Goal: Book appointment/travel/reservation

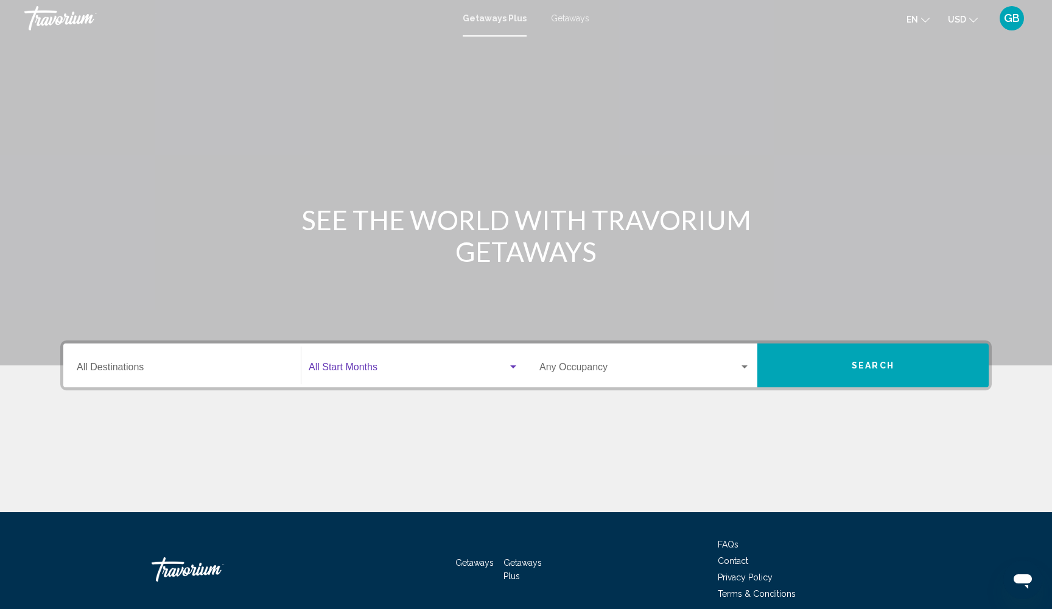
click at [518, 368] on div "Search widget" at bounding box center [513, 367] width 11 height 10
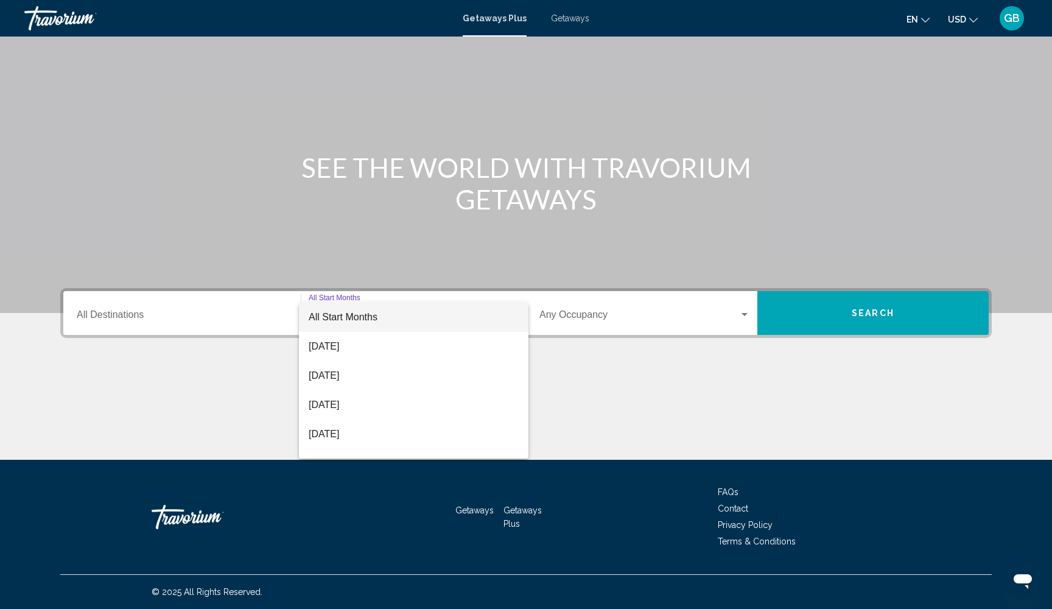
click at [555, 18] on div at bounding box center [526, 304] width 1052 height 609
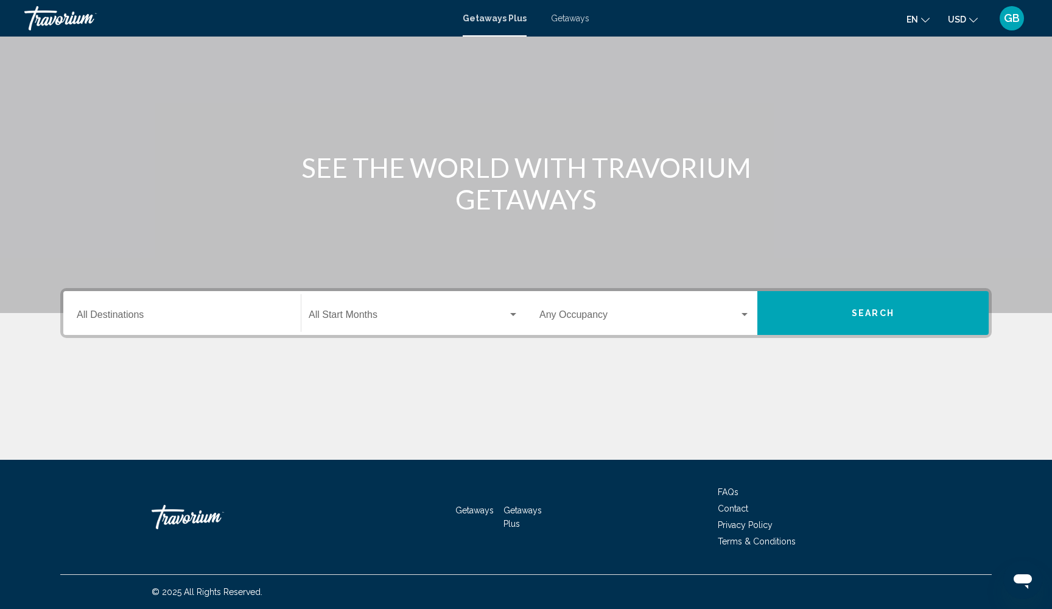
click at [555, 18] on span "Getaways" at bounding box center [570, 18] width 38 height 10
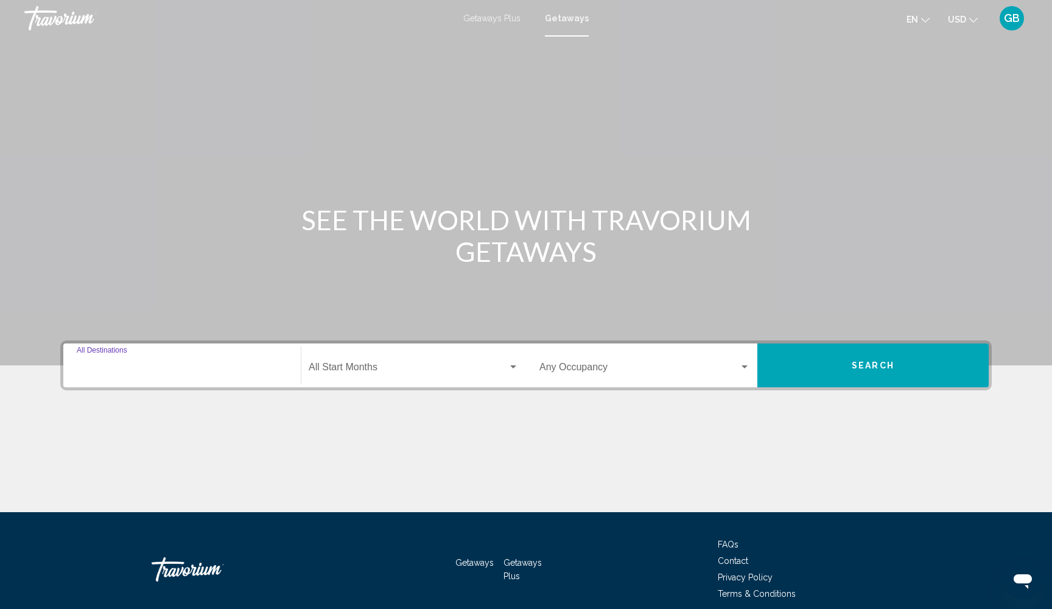
click at [164, 368] on input "Destination All Destinations" at bounding box center [182, 369] width 211 height 11
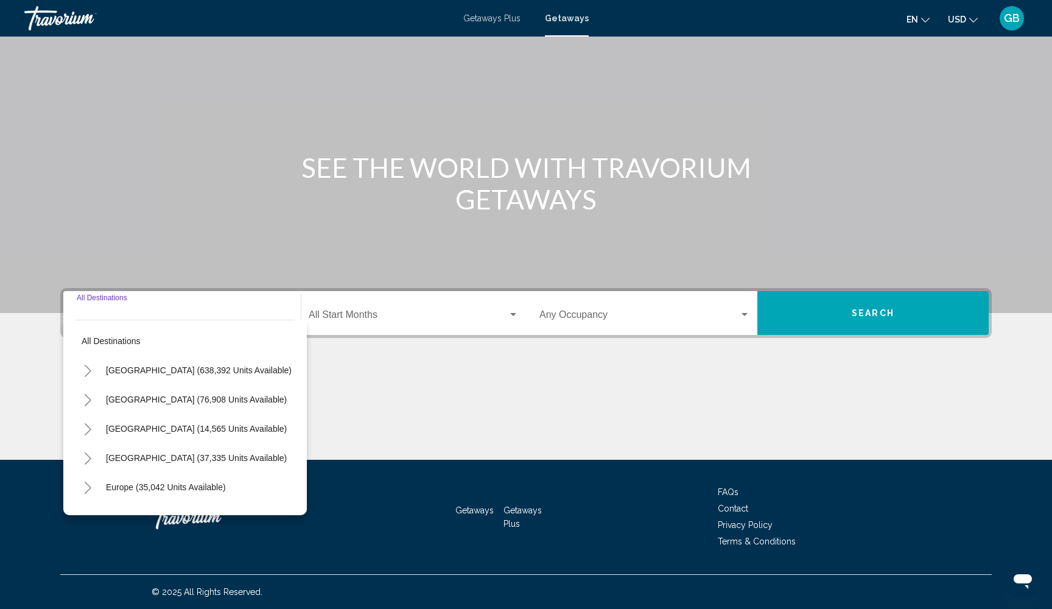
click at [88, 371] on icon "Toggle United States (638,392 units available)" at bounding box center [87, 371] width 9 height 12
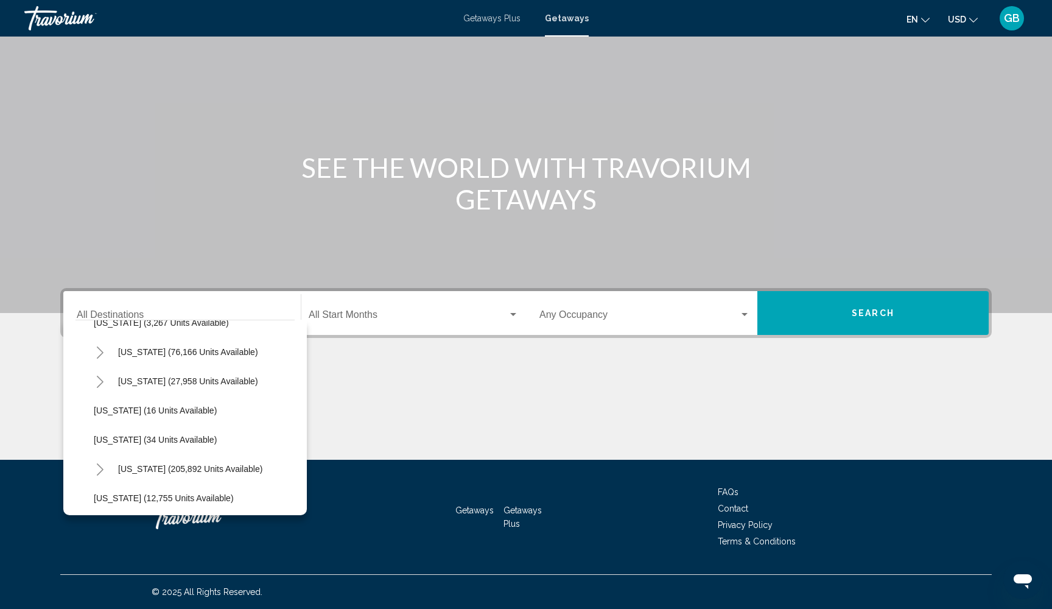
scroll to position [144, 2]
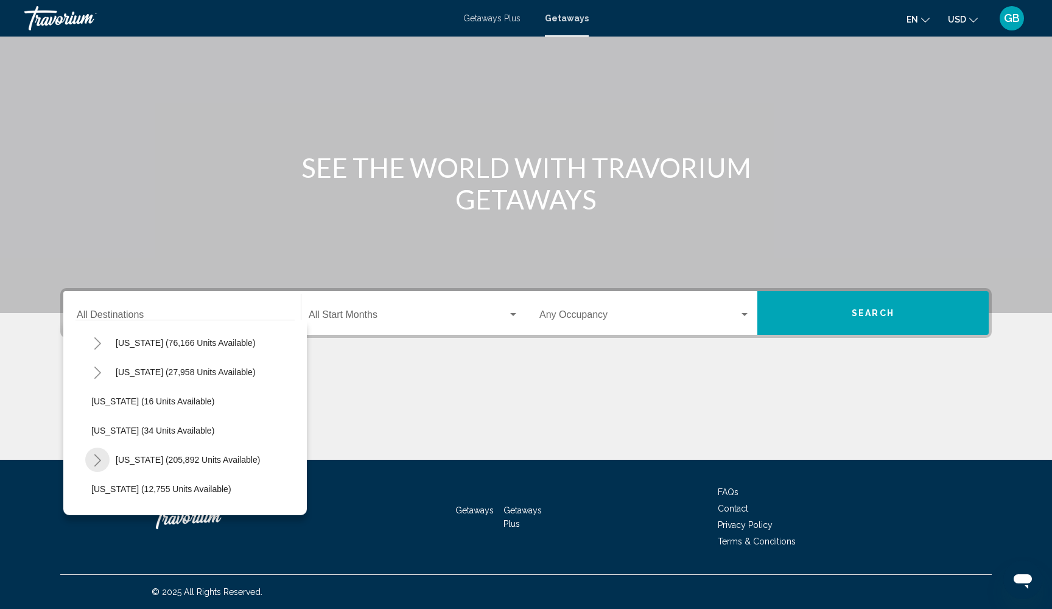
click at [101, 458] on icon "Toggle Florida (205,892 units available)" at bounding box center [97, 460] width 9 height 12
click at [175, 486] on span "[GEOGRAPHIC_DATA] (82,771 units available)" at bounding box center [193, 489] width 181 height 10
type input "**********"
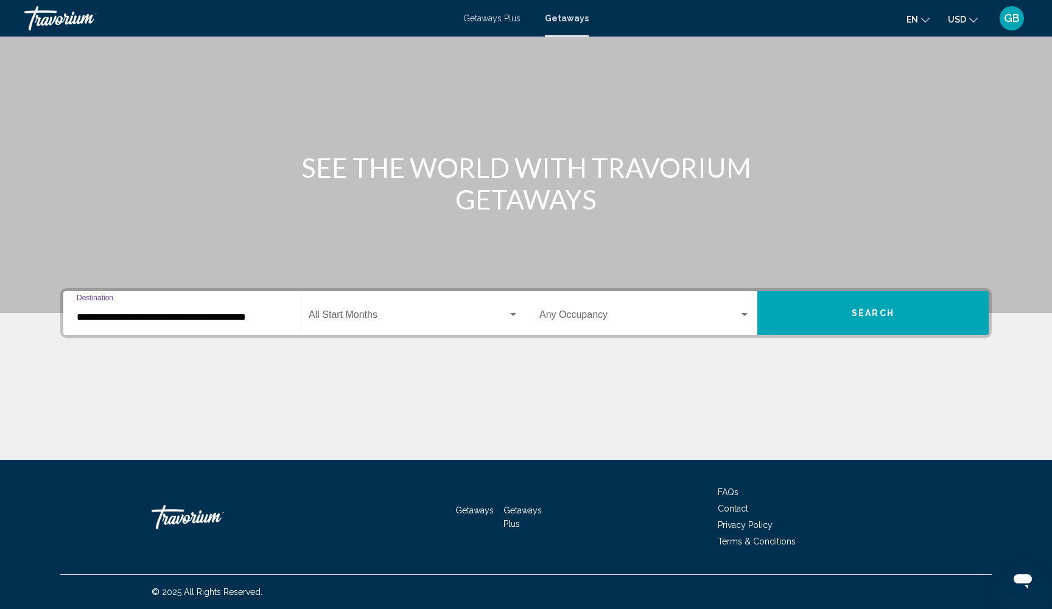
click at [877, 315] on span "Search" at bounding box center [873, 314] width 43 height 10
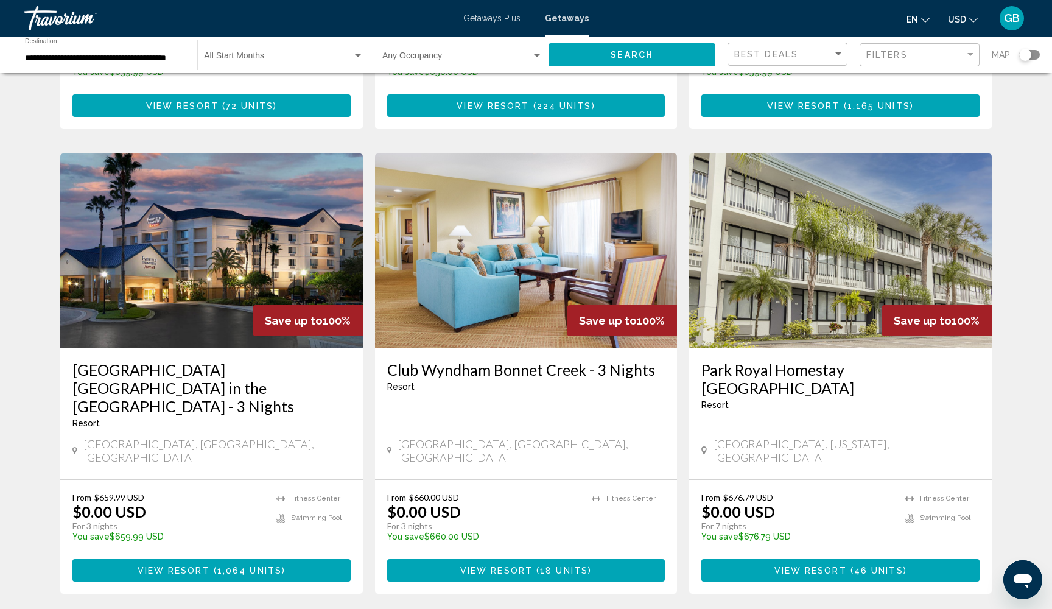
scroll to position [1332, 0]
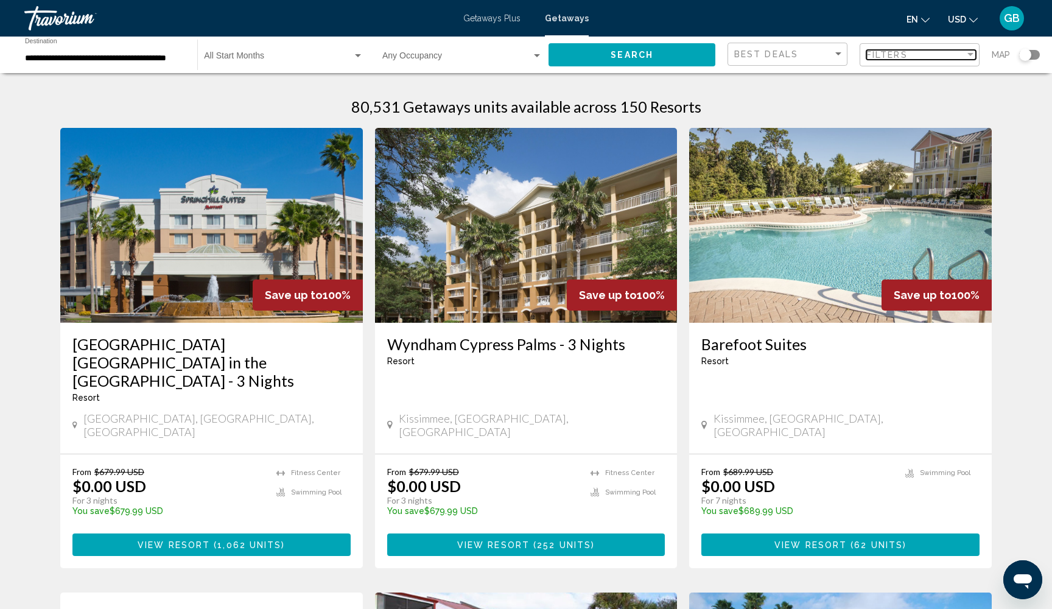
click at [966, 50] on div "Filter" at bounding box center [970, 55] width 11 height 10
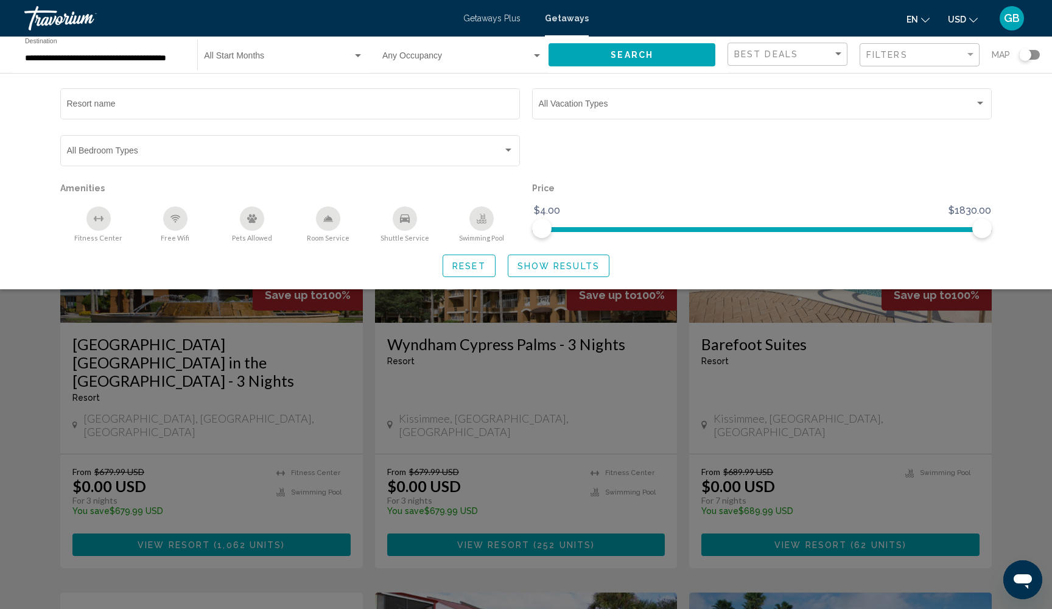
click at [816, 139] on div "Search widget" at bounding box center [762, 156] width 472 height 47
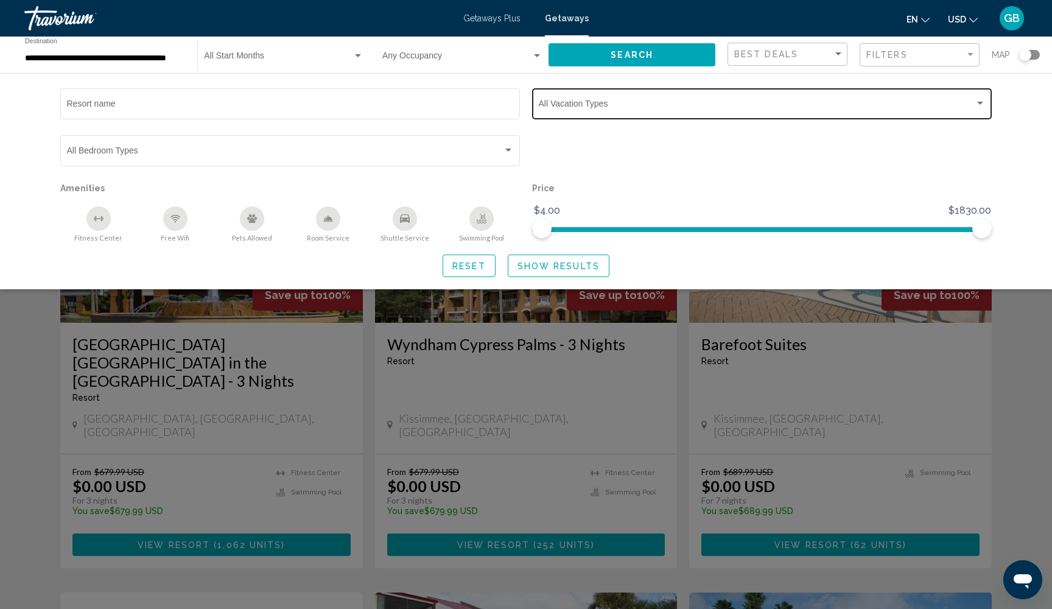
click at [974, 97] on div "Vacation Types All Vacation Types" at bounding box center [762, 102] width 447 height 33
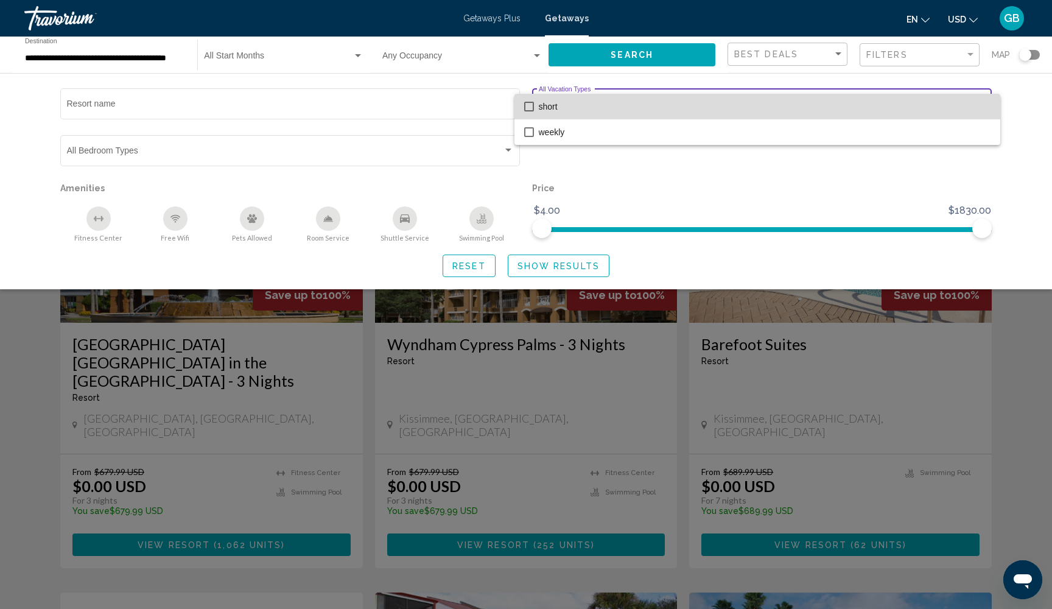
click at [961, 105] on span "short" at bounding box center [765, 107] width 452 height 26
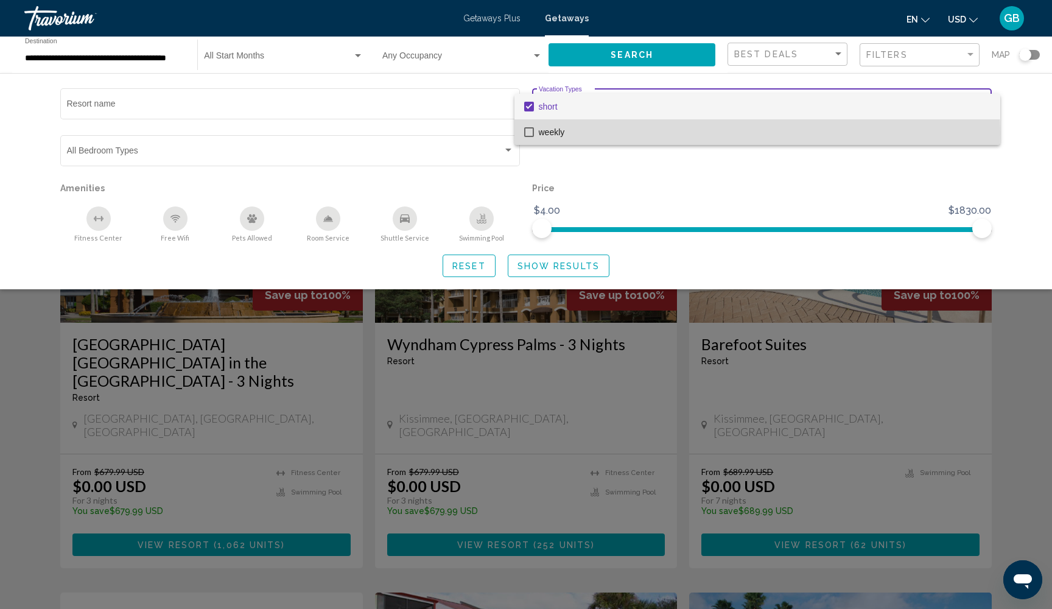
click at [530, 133] on mat-pseudo-checkbox at bounding box center [529, 132] width 10 height 10
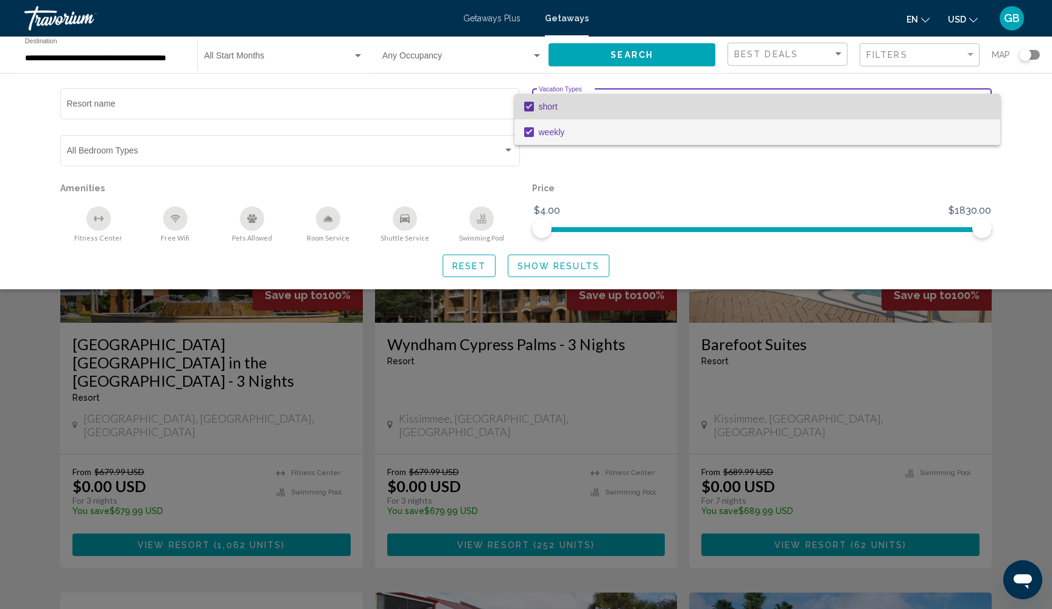
click at [530, 102] on mat-pseudo-checkbox at bounding box center [529, 107] width 10 height 10
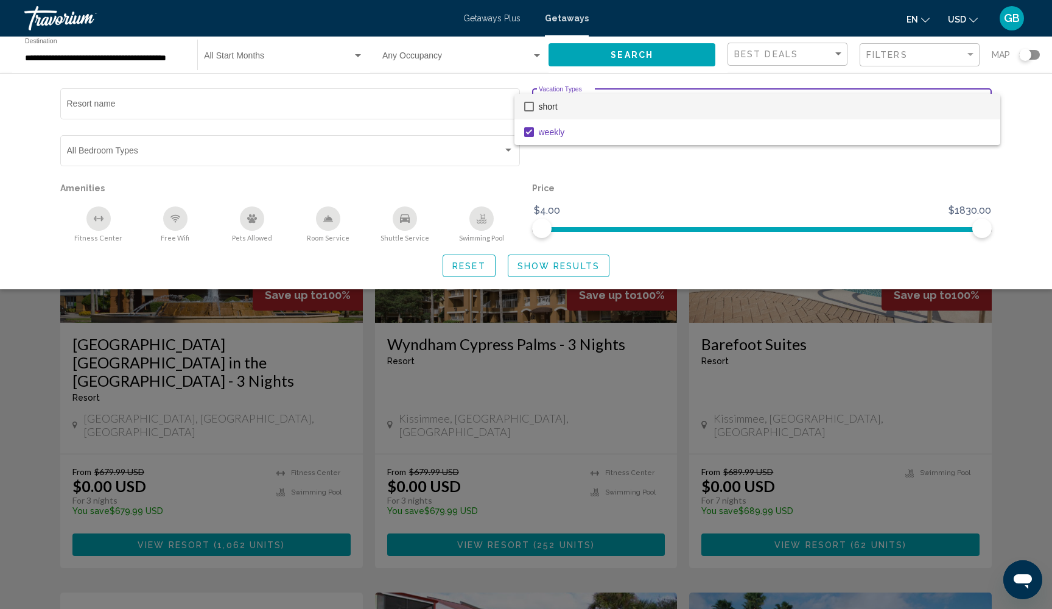
click at [549, 268] on div at bounding box center [526, 304] width 1052 height 609
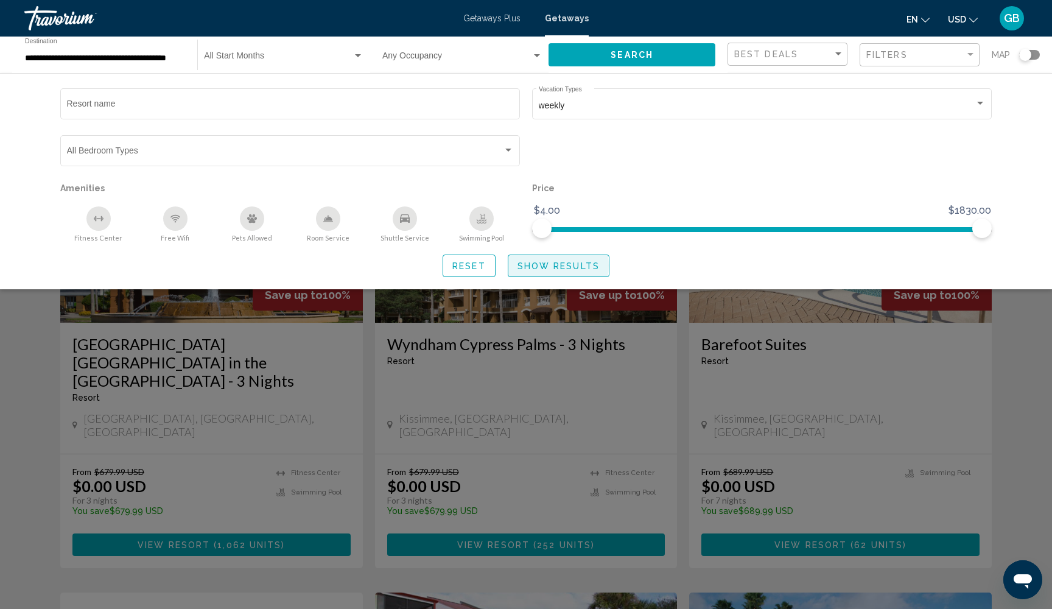
click at [549, 268] on span "Show Results" at bounding box center [558, 266] width 82 height 10
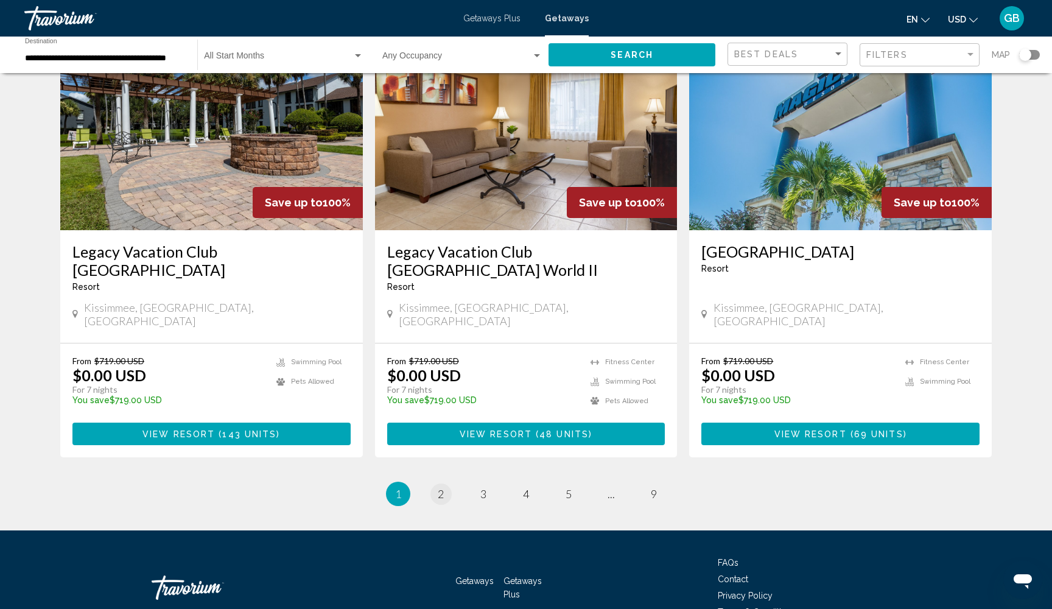
scroll to position [1395, 0]
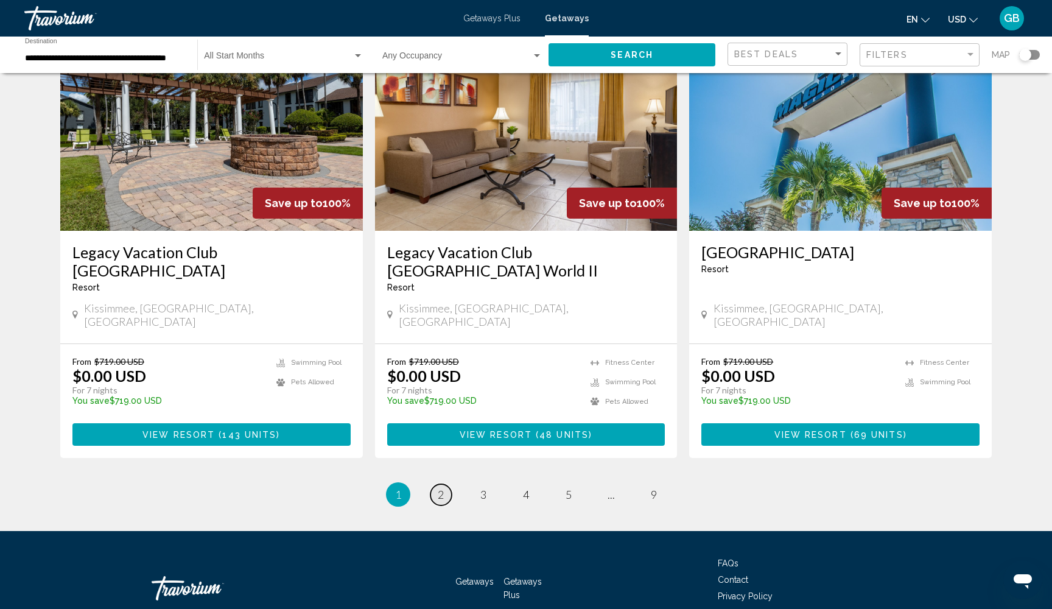
click at [438, 488] on span "2" at bounding box center [441, 494] width 6 height 13
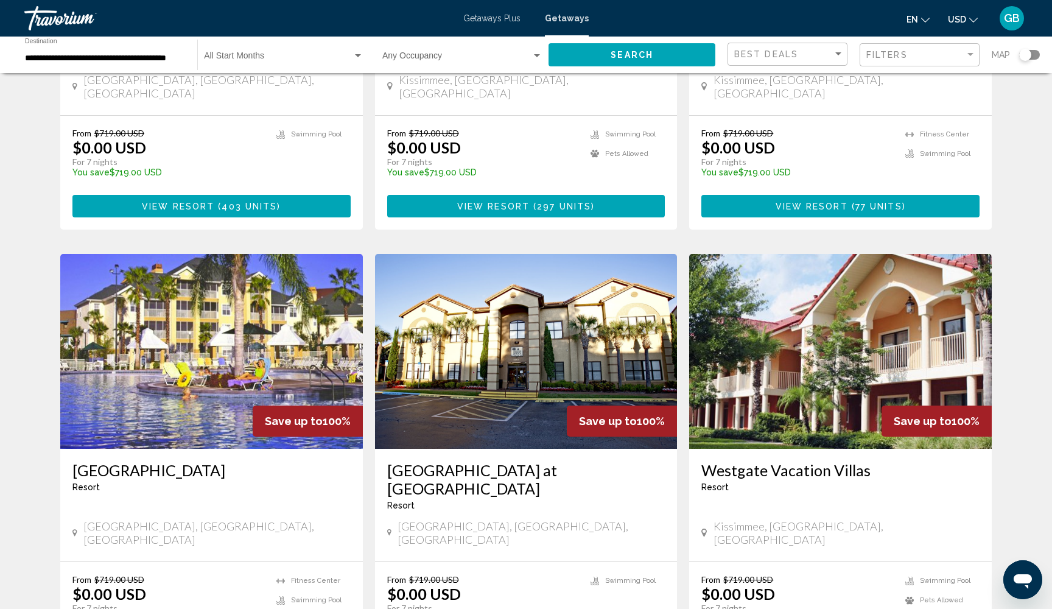
scroll to position [1213, 0]
click at [101, 58] on input "**********" at bounding box center [105, 59] width 160 height 10
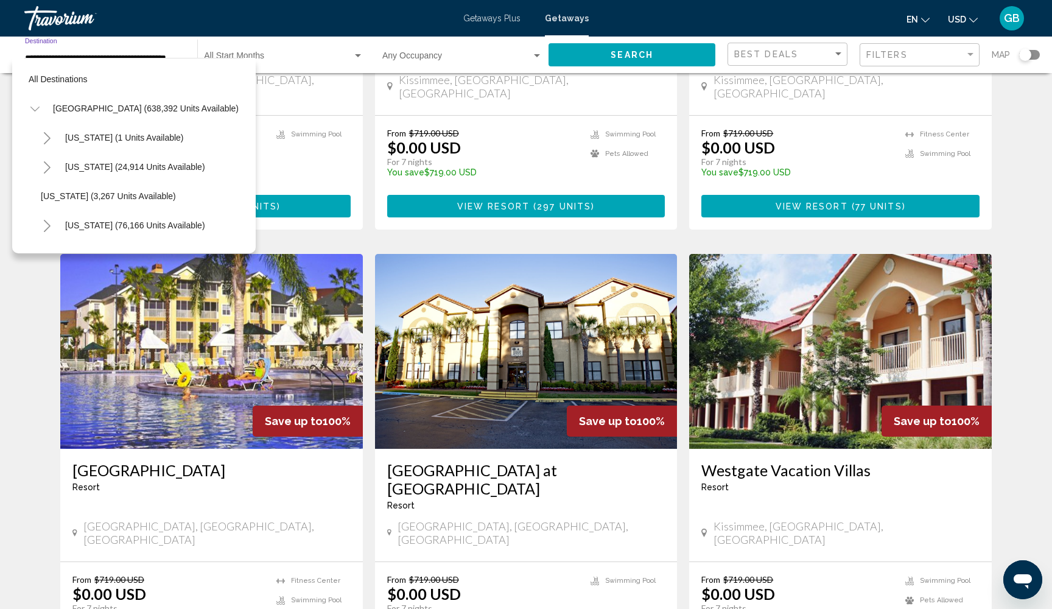
scroll to position [0, 2]
click at [49, 223] on icon "Toggle California (76,166 units available)" at bounding box center [47, 226] width 9 height 12
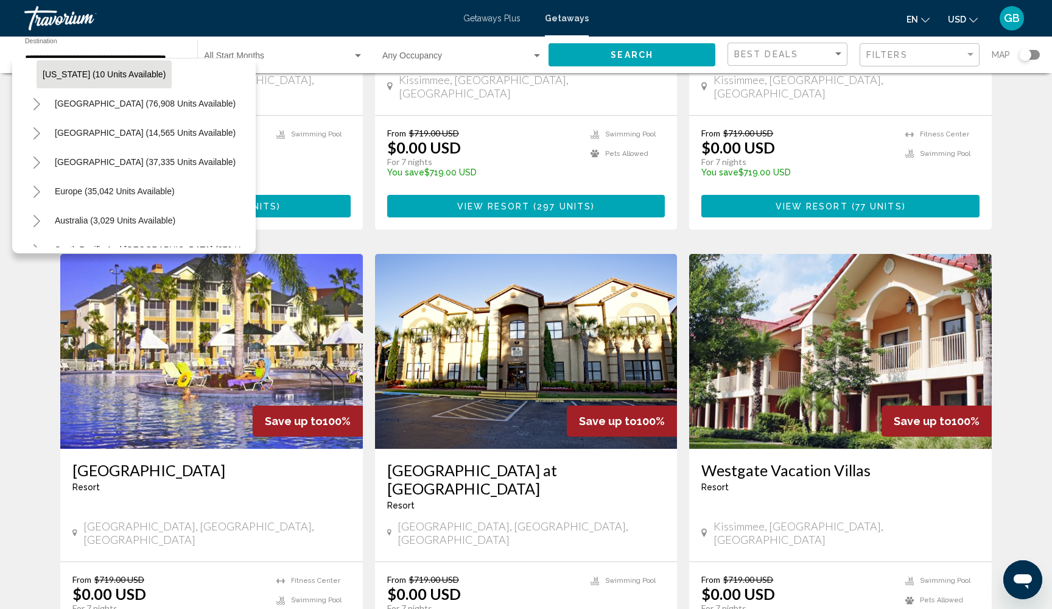
scroll to position [1702, 0]
click at [38, 161] on icon "Toggle Caribbean & Atlantic Islands (37,335 units available)" at bounding box center [36, 161] width 7 height 12
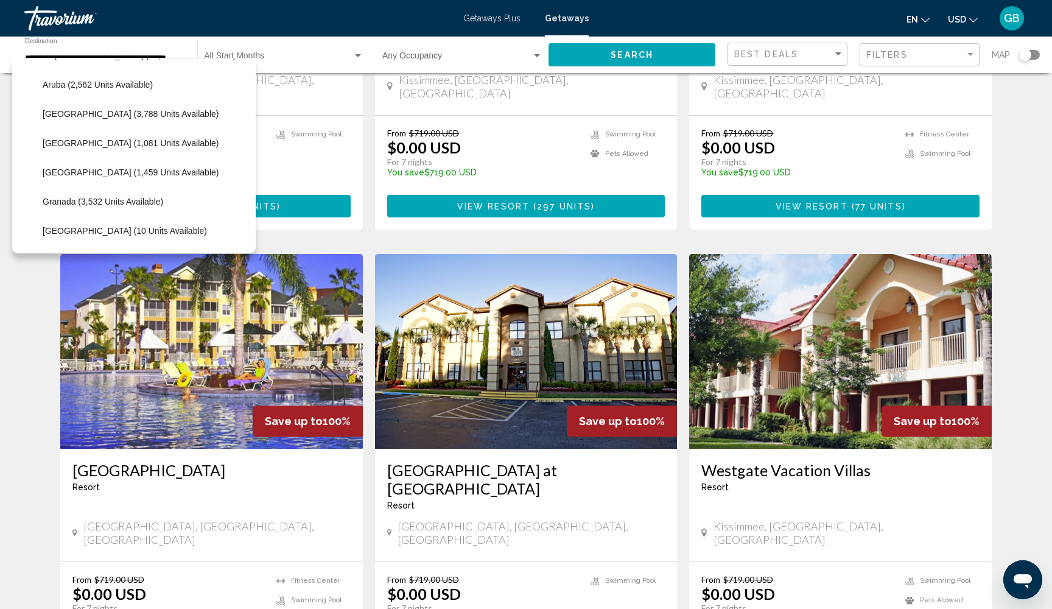
scroll to position [1816, 0]
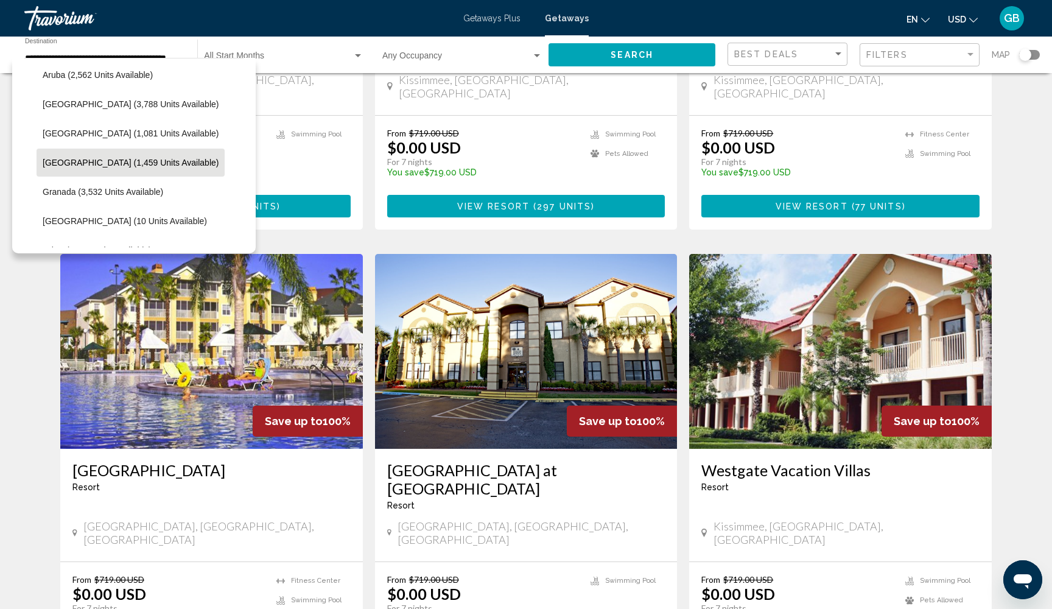
click at [97, 166] on span "[GEOGRAPHIC_DATA] (1,459 units available)" at bounding box center [131, 163] width 176 height 10
type input "**********"
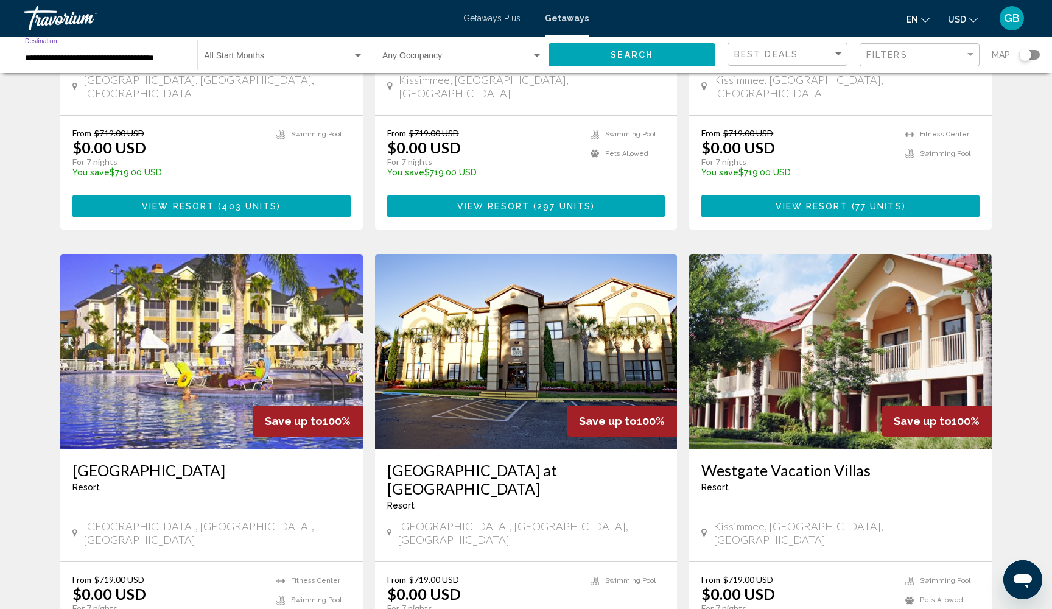
click at [617, 59] on span "Search" at bounding box center [632, 56] width 43 height 10
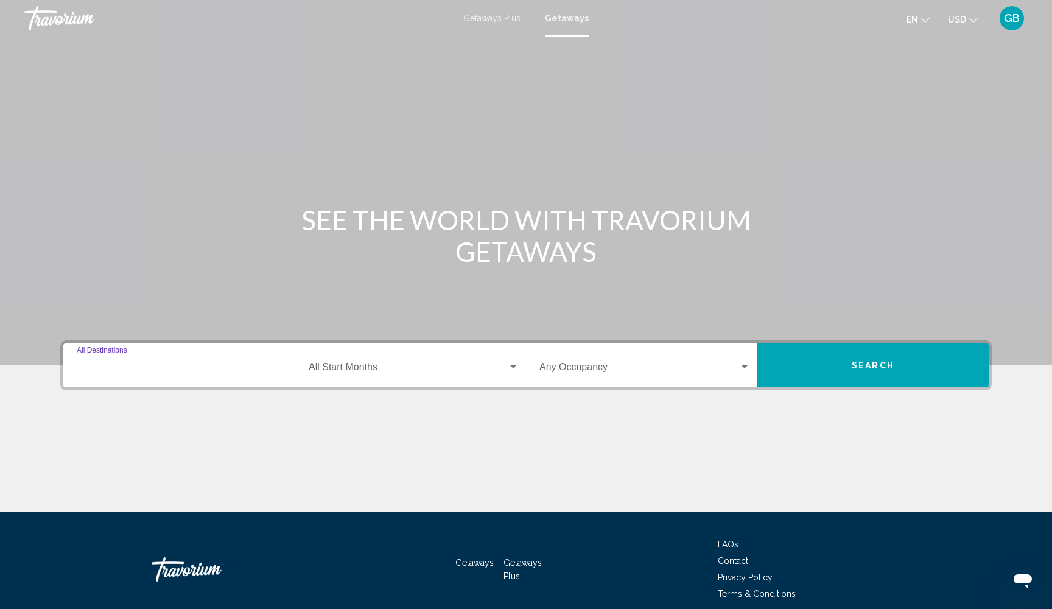
click at [88, 374] on input "Destination All Destinations" at bounding box center [182, 369] width 211 height 11
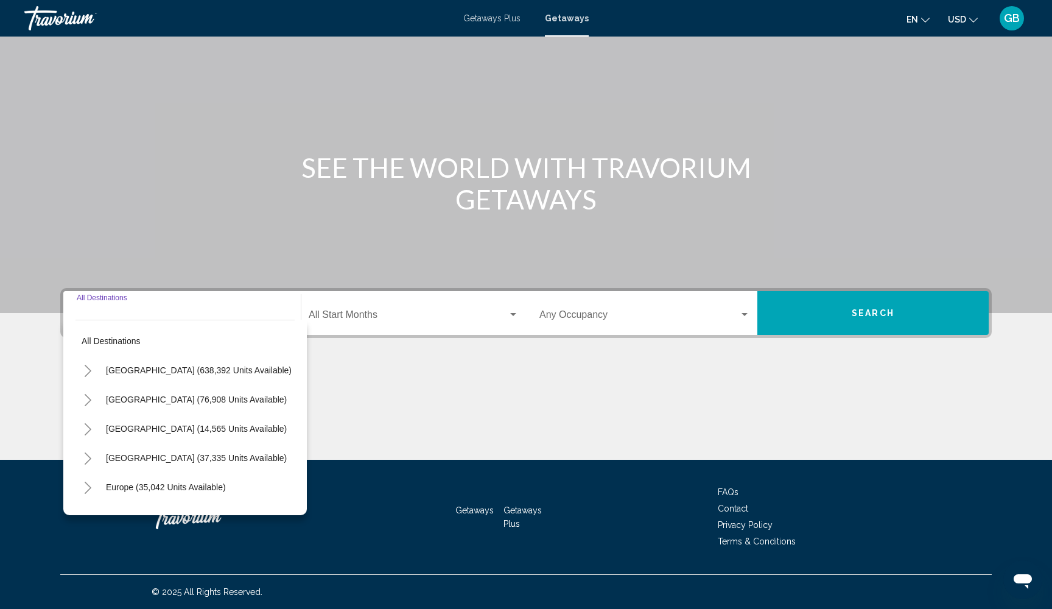
click at [88, 458] on icon "Toggle Caribbean & Atlantic Islands (37,335 units available)" at bounding box center [87, 458] width 9 height 12
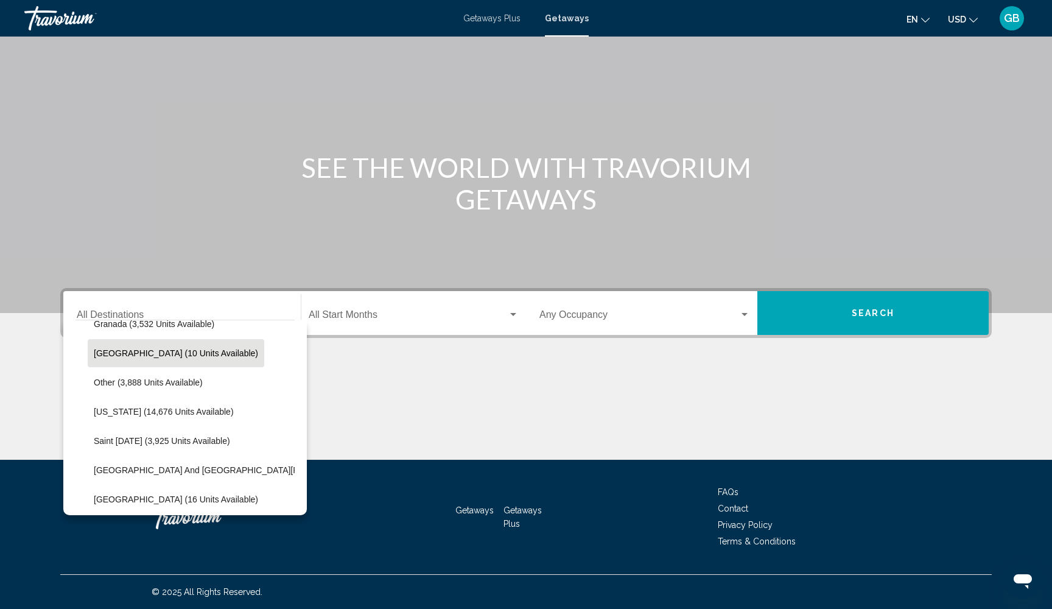
scroll to position [310, 0]
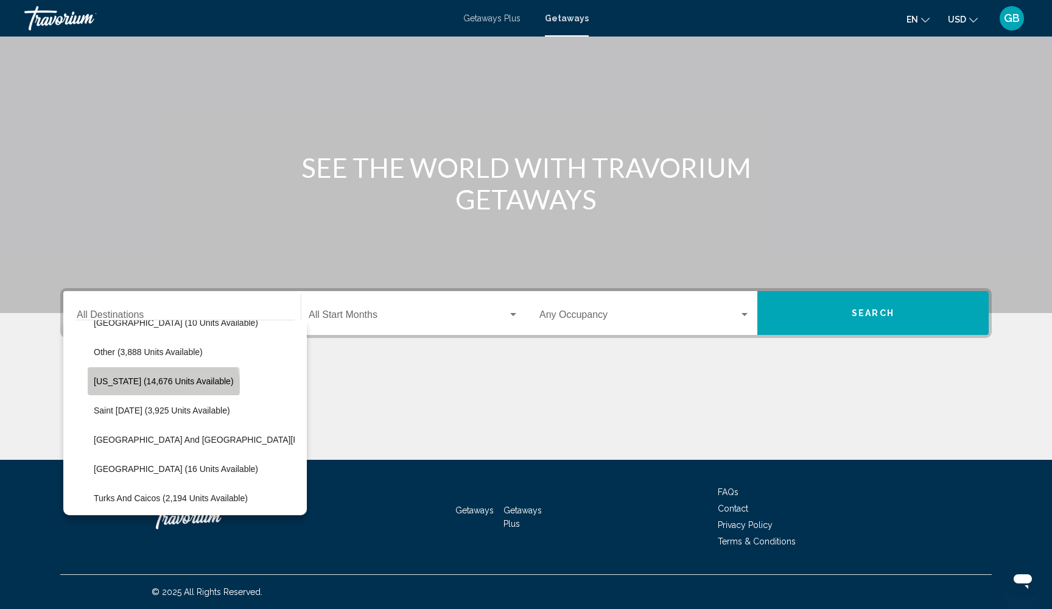
click at [163, 385] on span "[US_STATE] (14,676 units available)" at bounding box center [164, 381] width 140 height 10
type input "**********"
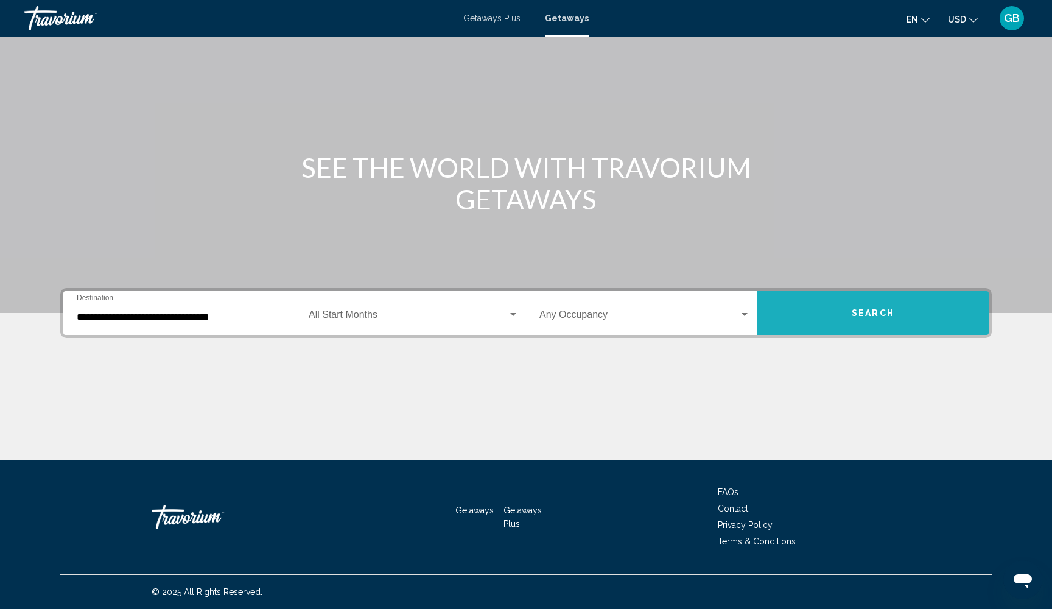
click at [836, 317] on button "Search" at bounding box center [872, 313] width 231 height 44
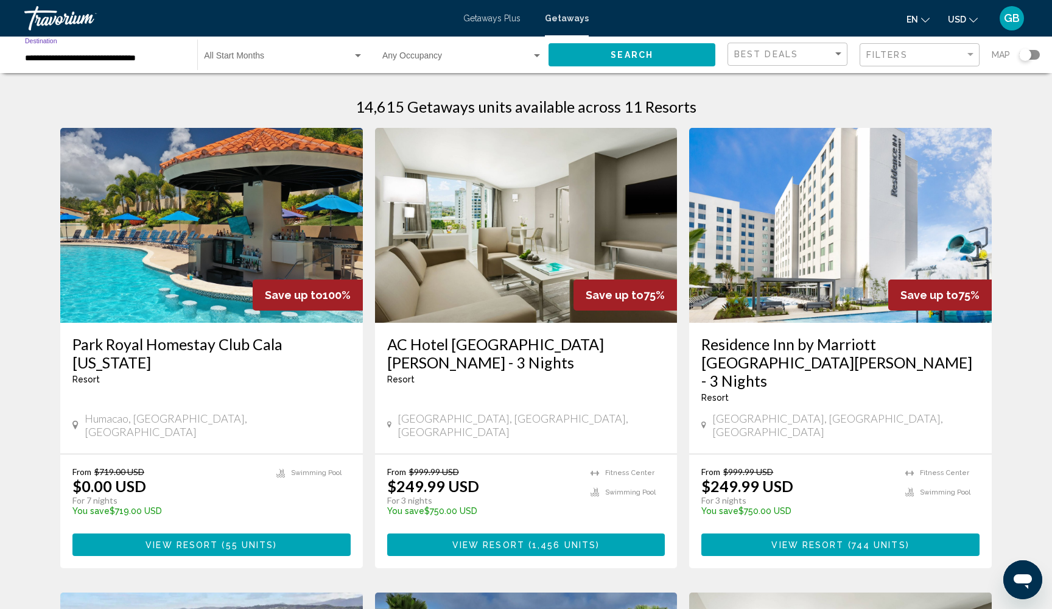
click at [46, 54] on input "**********" at bounding box center [105, 59] width 160 height 10
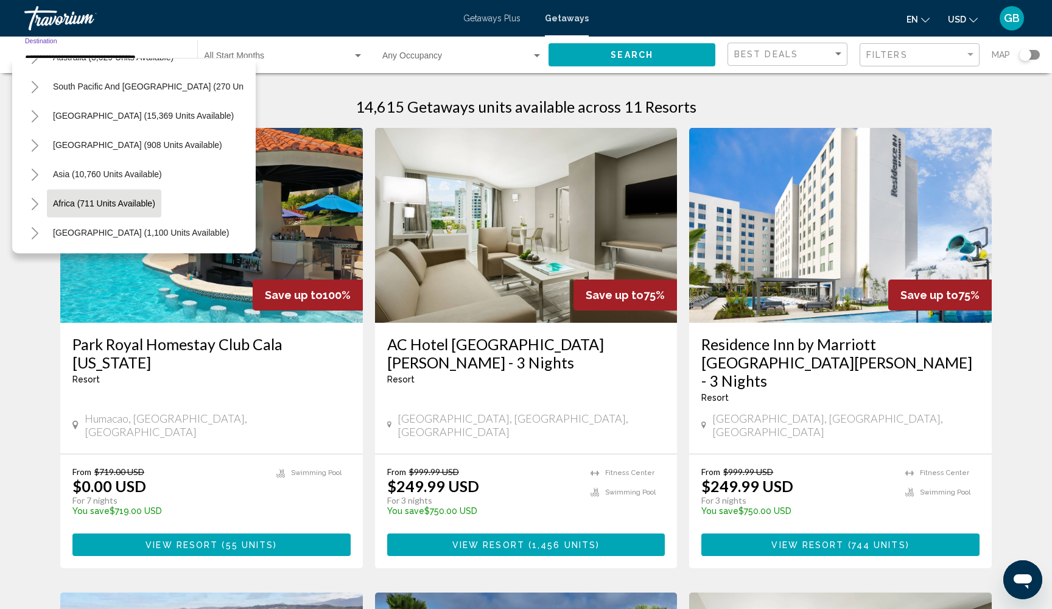
scroll to position [577, 2]
click at [37, 147] on icon "Toggle Central America (908 units available)" at bounding box center [34, 145] width 9 height 12
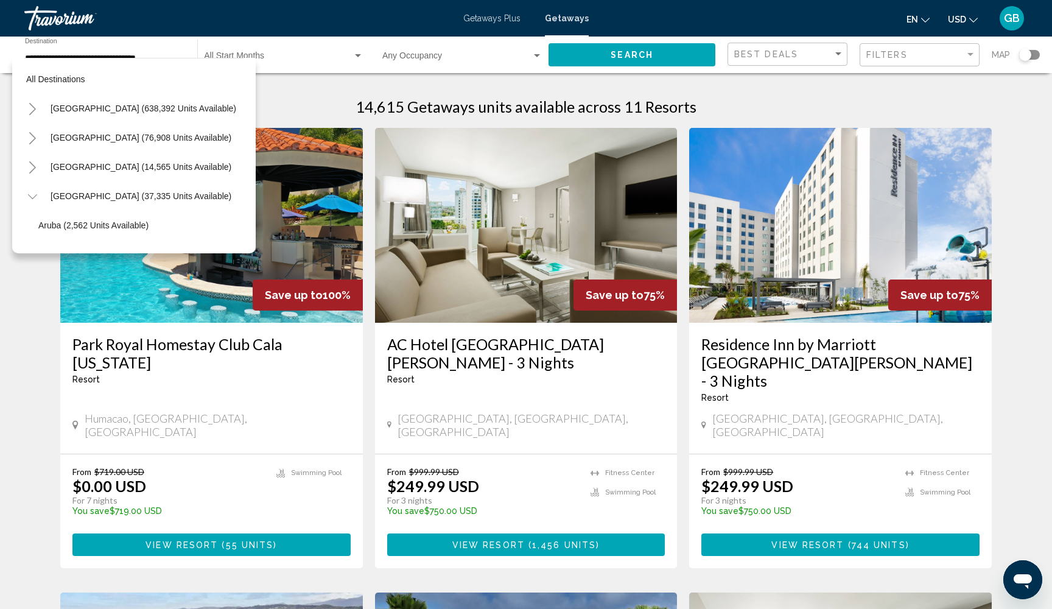
scroll to position [0, 4]
click at [33, 136] on icon "Toggle Mexico (76,908 units available)" at bounding box center [32, 138] width 9 height 12
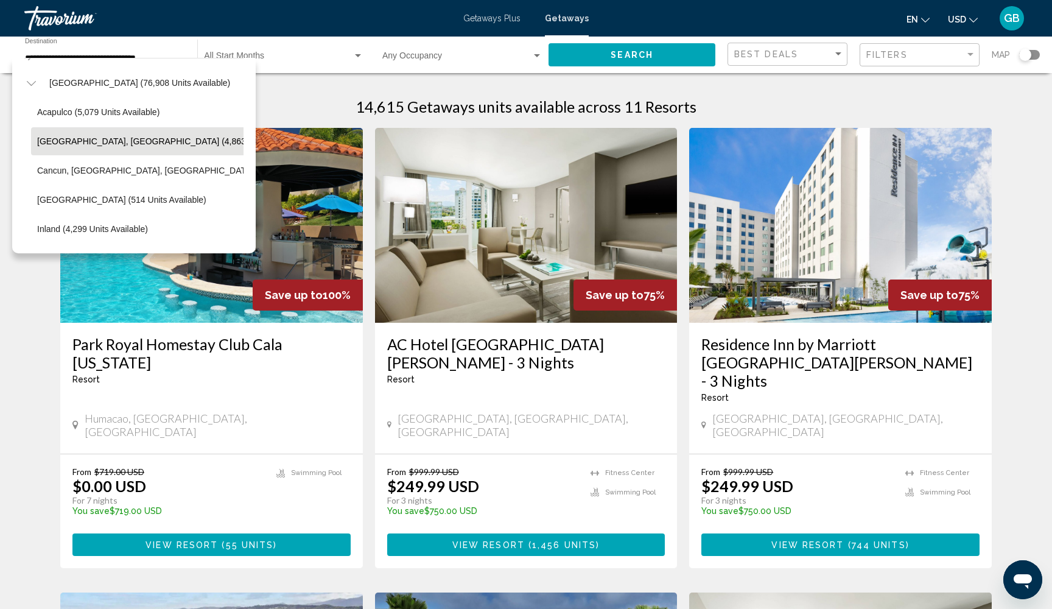
scroll to position [55, 5]
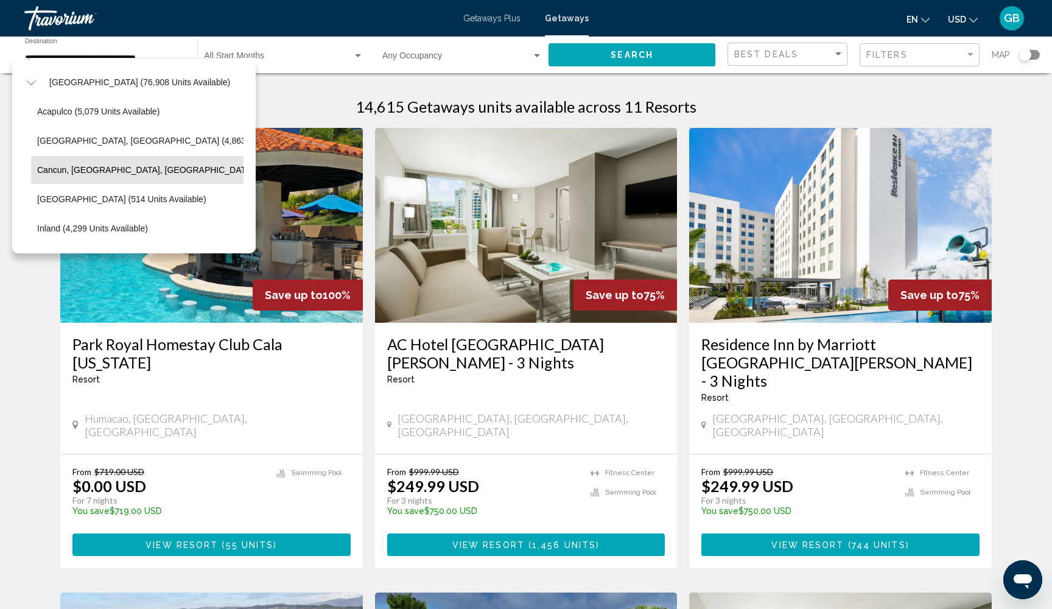
click at [89, 167] on span "Cancun, [GEOGRAPHIC_DATA], [GEOGRAPHIC_DATA] (36,060 units available)" at bounding box center [191, 170] width 309 height 10
type input "**********"
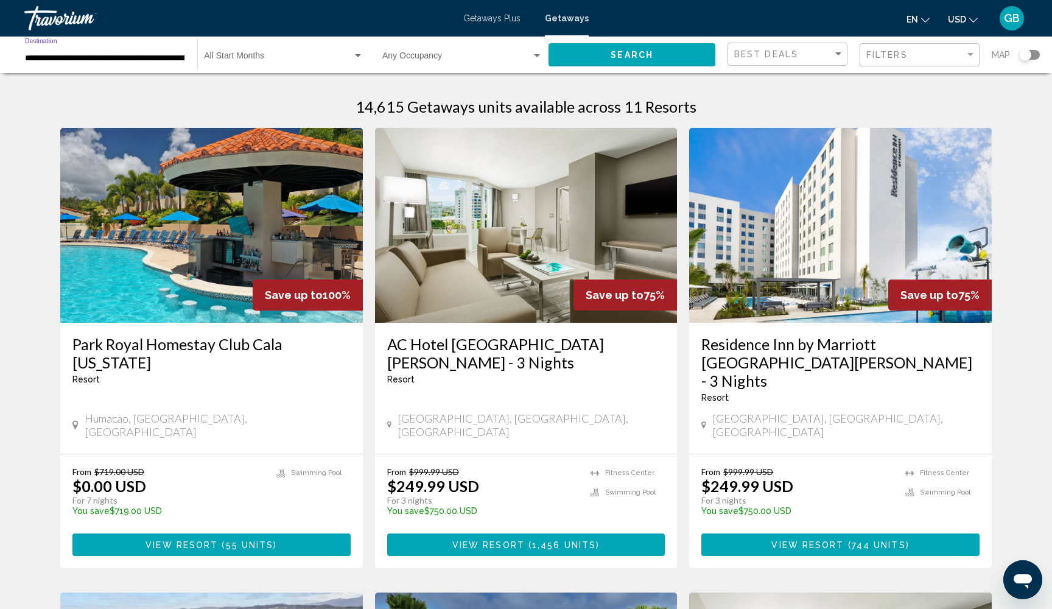
click at [609, 52] on button "Search" at bounding box center [632, 54] width 167 height 23
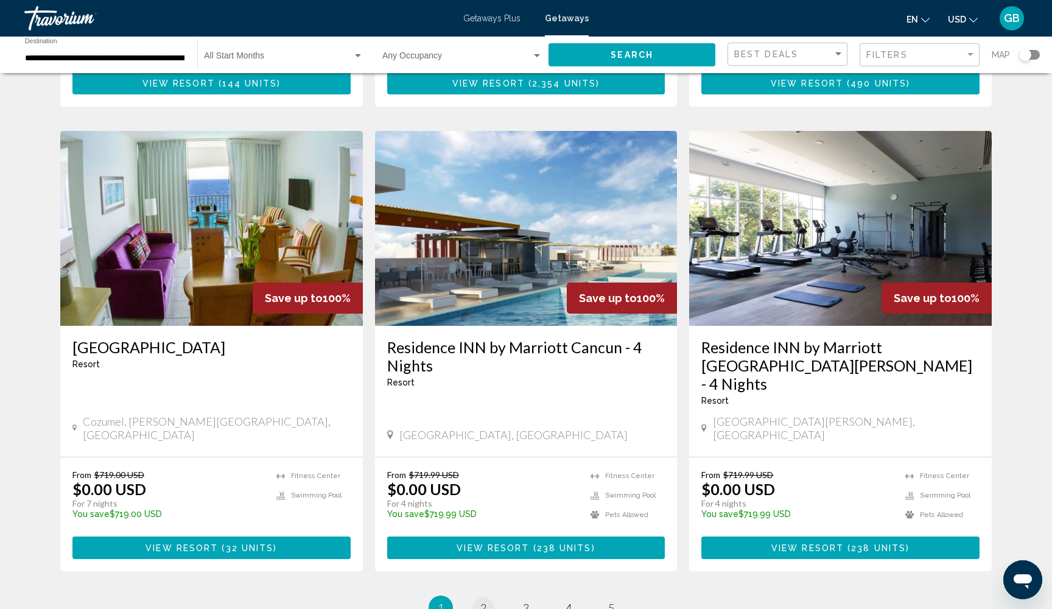
scroll to position [1371, 0]
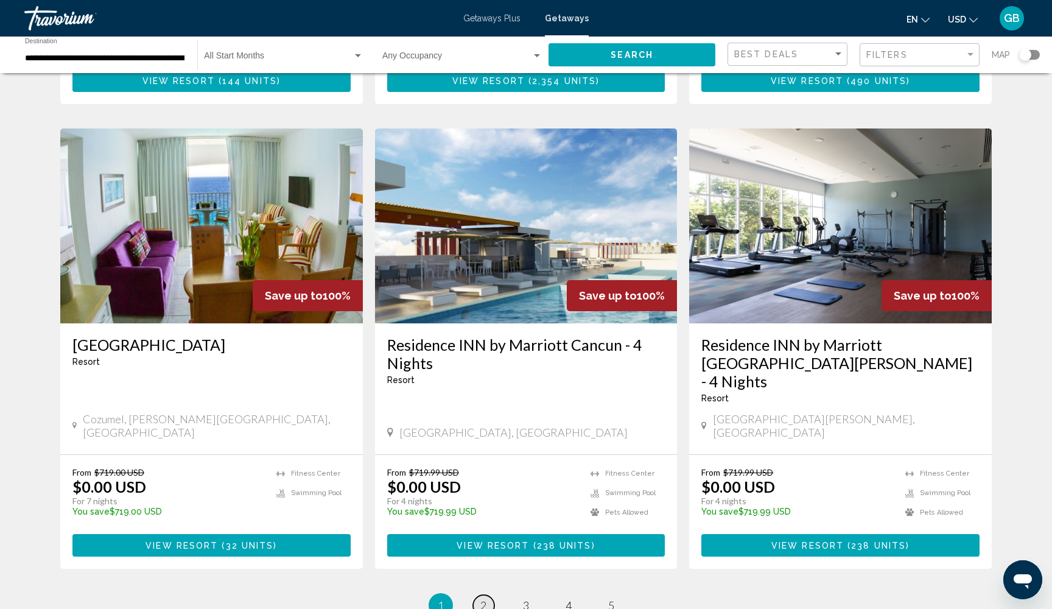
click at [482, 598] on span "2" at bounding box center [483, 604] width 6 height 13
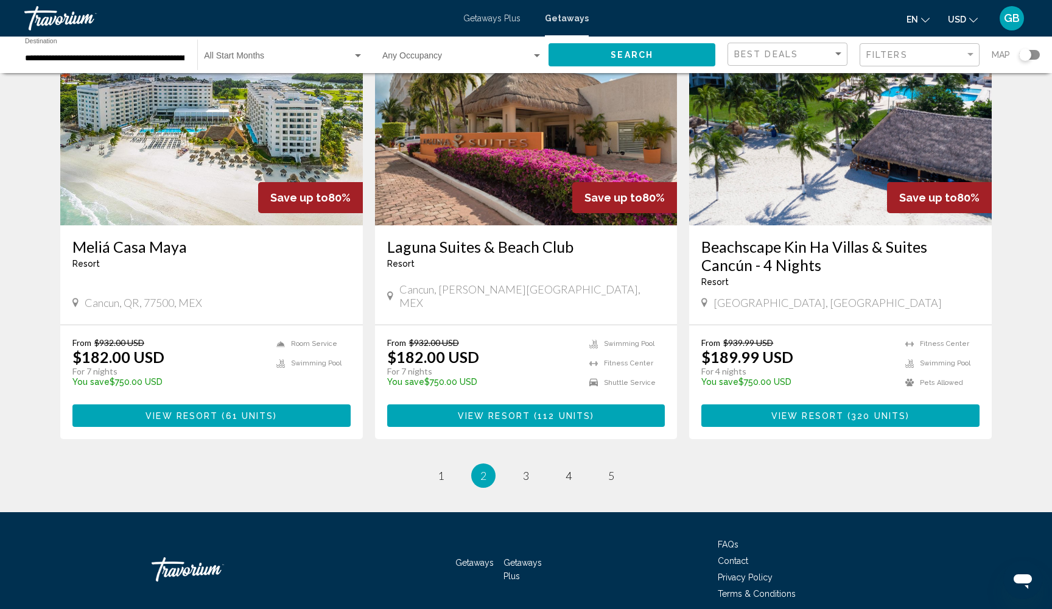
scroll to position [1450, 0]
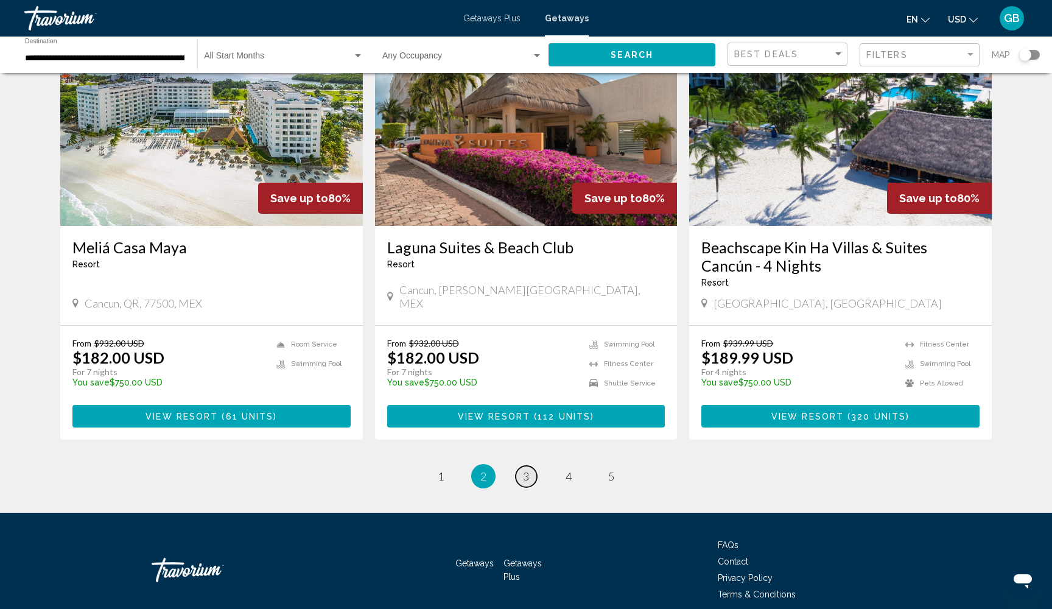
click at [524, 469] on span "3" at bounding box center [526, 475] width 6 height 13
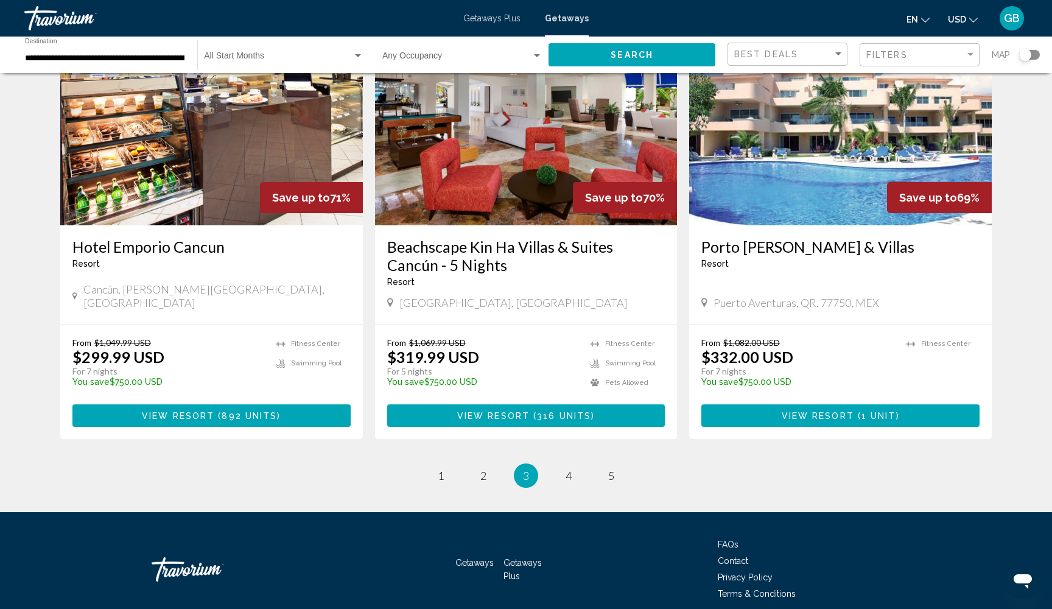
scroll to position [1450, 0]
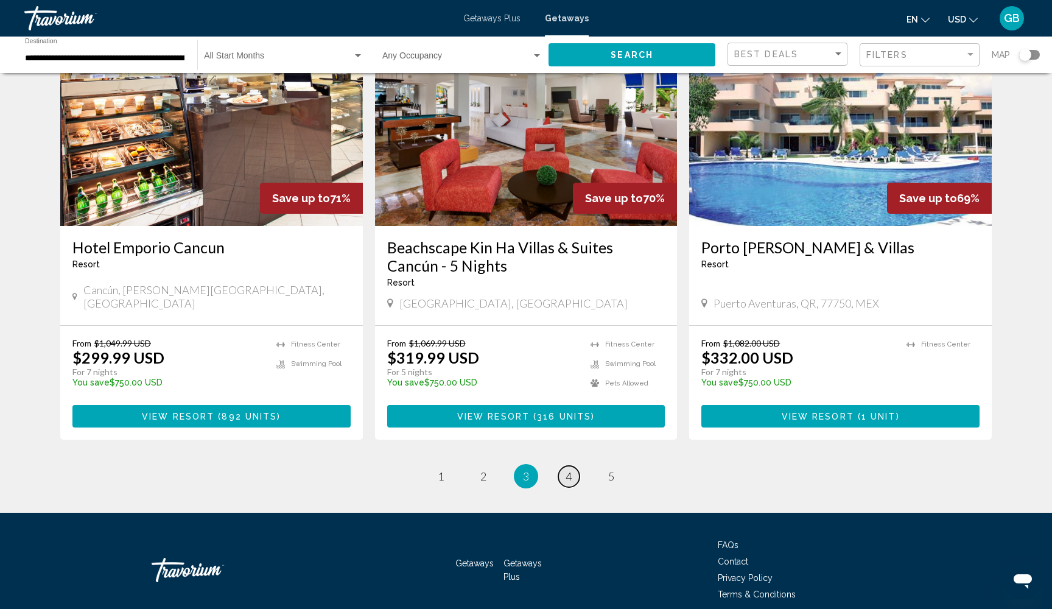
click at [568, 469] on span "4" at bounding box center [569, 475] width 6 height 13
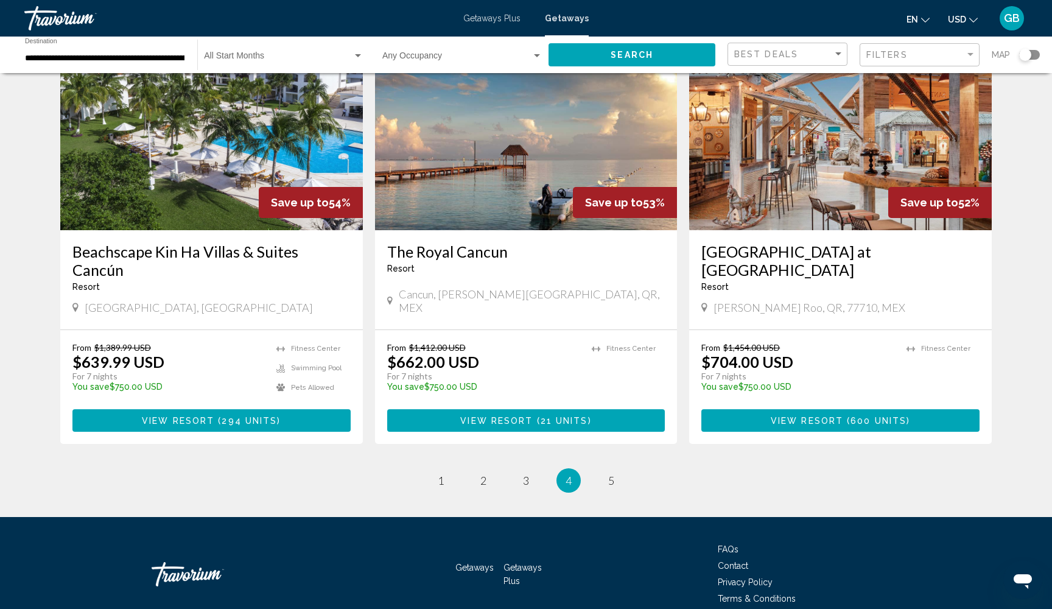
scroll to position [1431, 0]
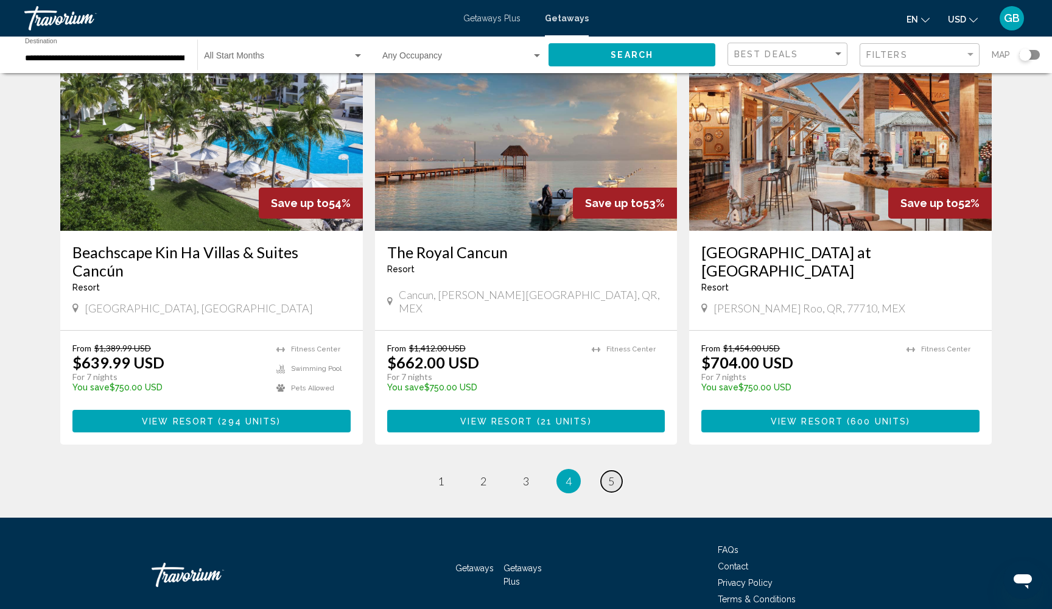
click at [612, 474] on span "5" at bounding box center [611, 480] width 6 height 13
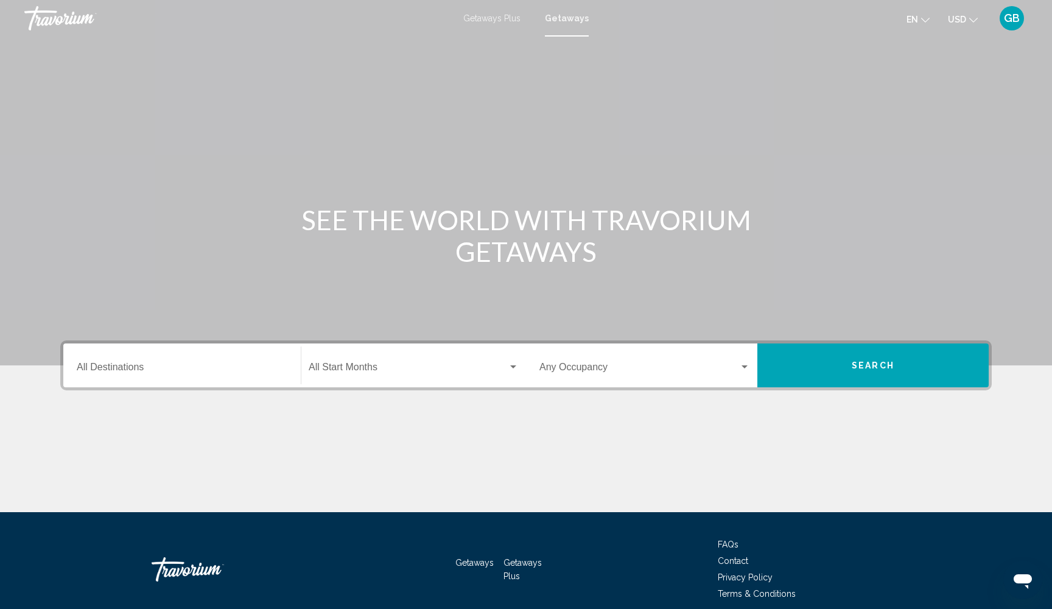
click at [86, 369] on input "Destination All Destinations" at bounding box center [182, 369] width 211 height 11
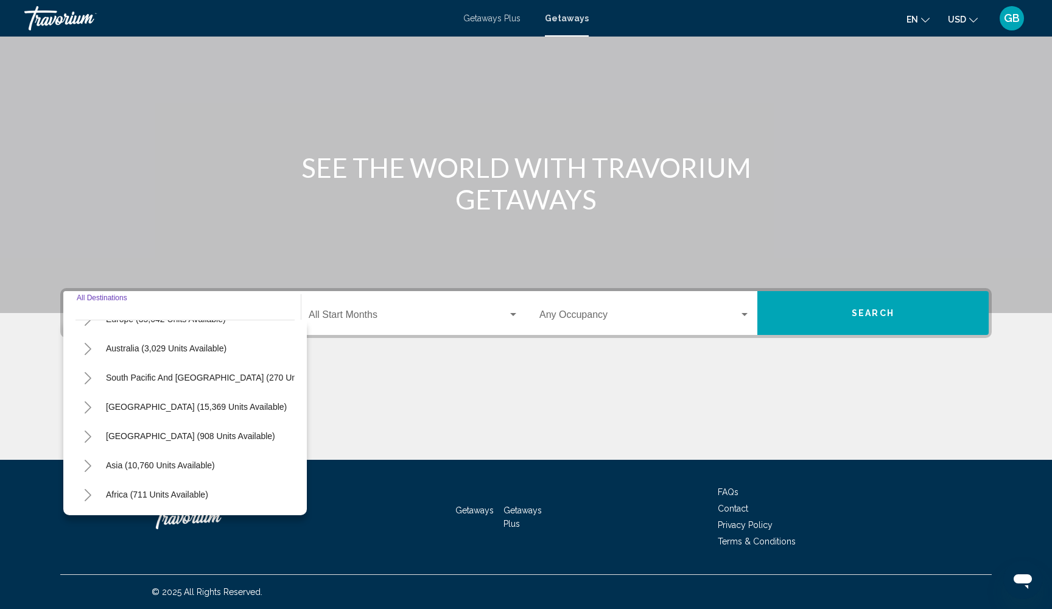
scroll to position [181, 1]
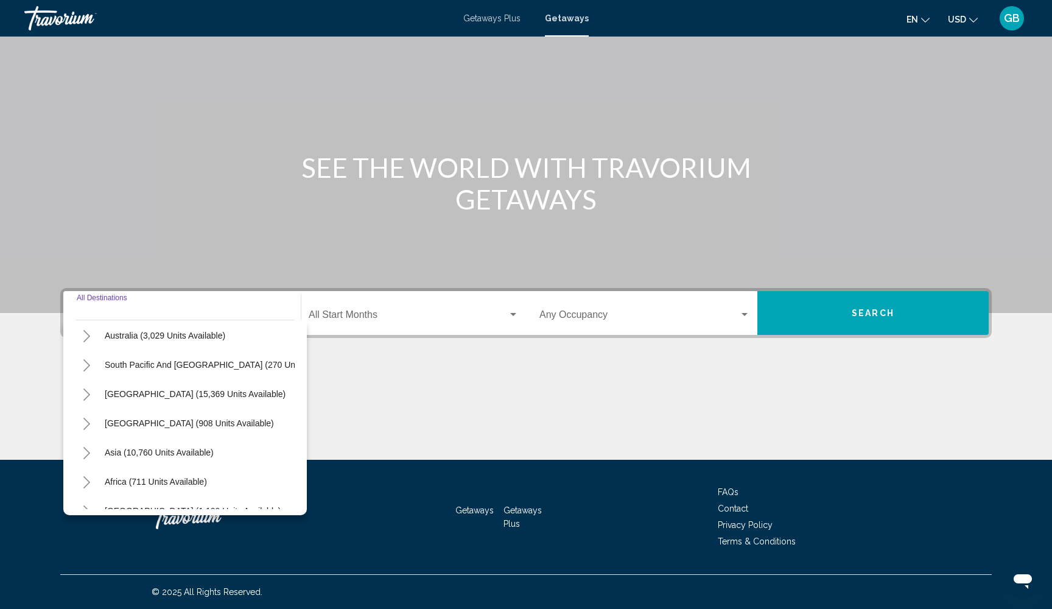
click at [85, 387] on button "Toggle South America (15,369 units available)" at bounding box center [86, 394] width 24 height 24
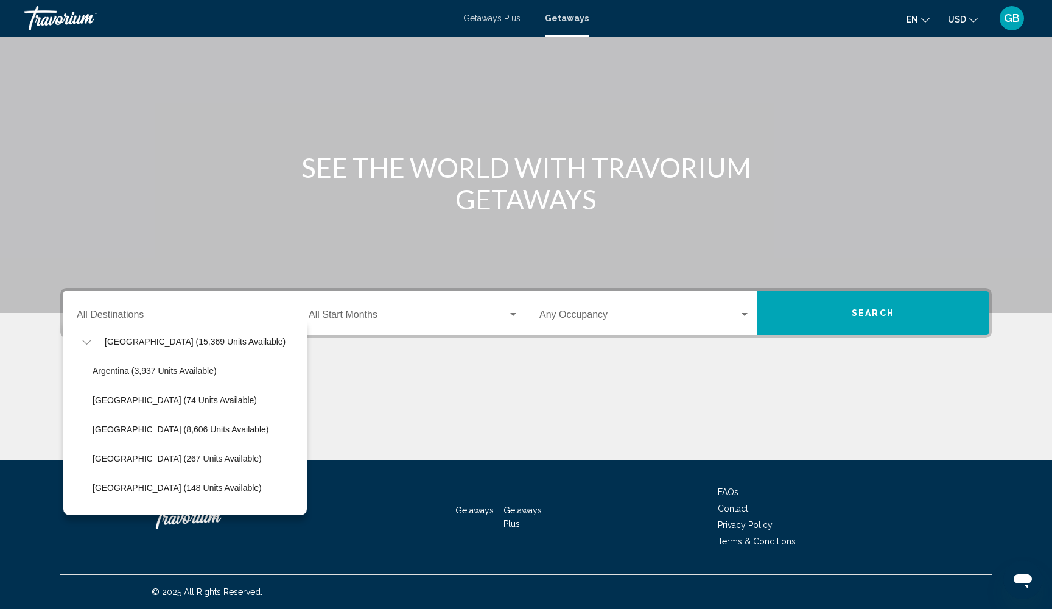
scroll to position [248, 1]
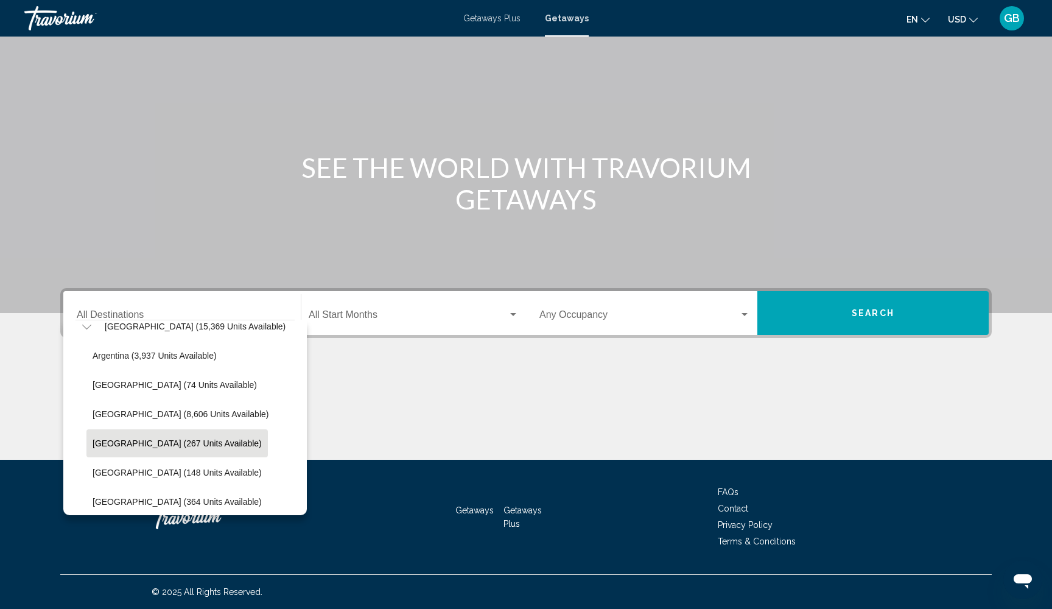
click at [117, 438] on button "[GEOGRAPHIC_DATA] (267 units available)" at bounding box center [176, 443] width 181 height 28
type input "**********"
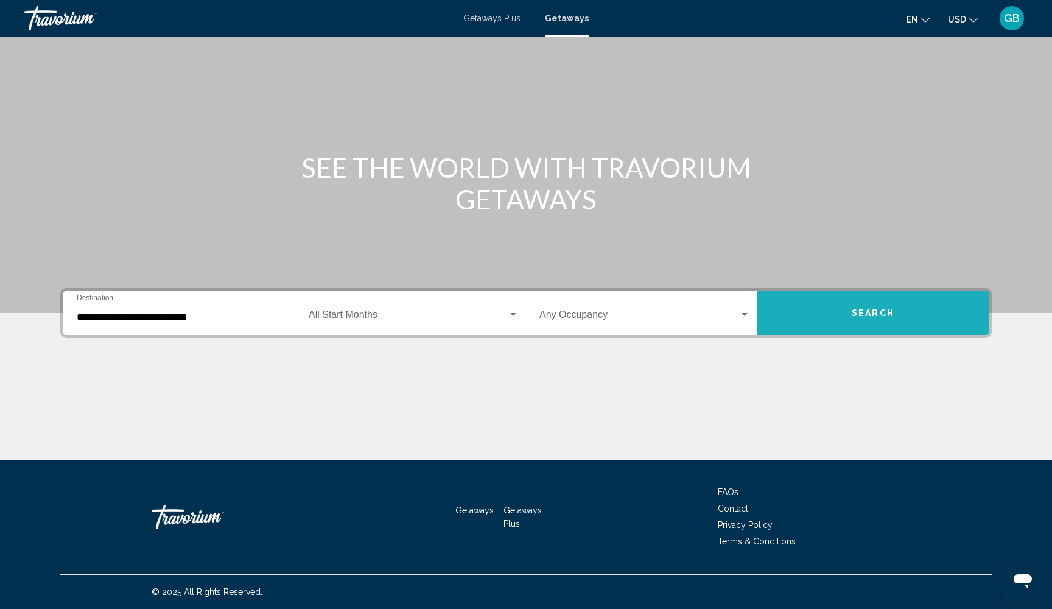
click at [818, 312] on button "Search" at bounding box center [872, 313] width 231 height 44
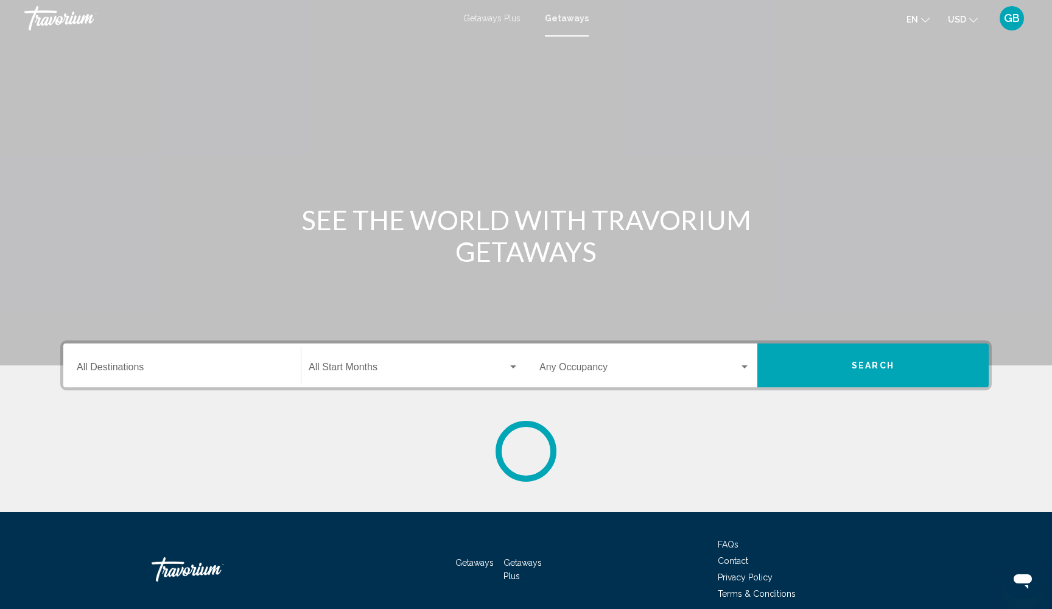
click at [88, 360] on div "Destination All Destinations" at bounding box center [182, 365] width 211 height 38
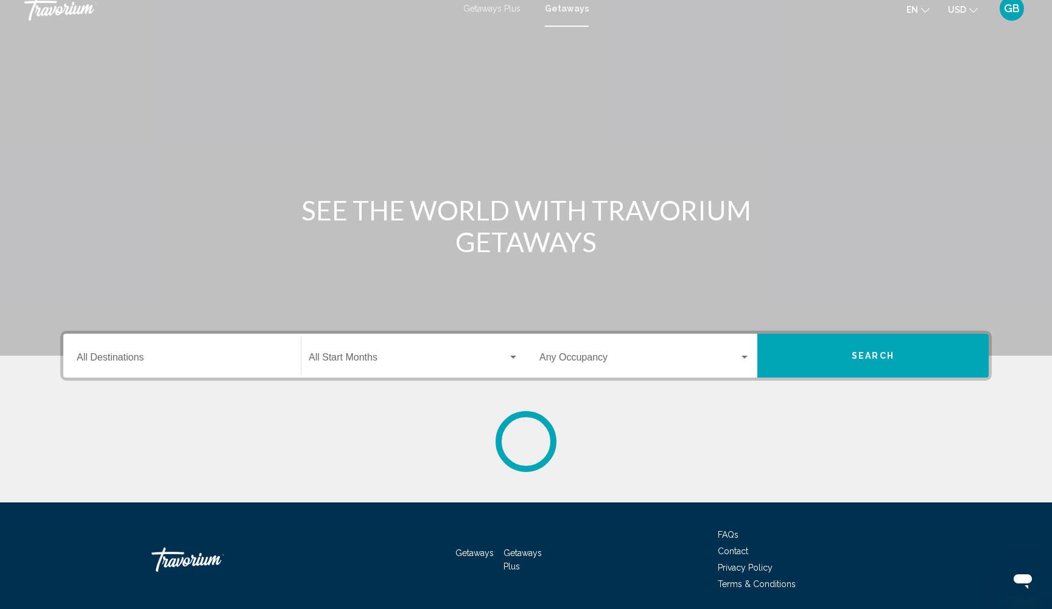
scroll to position [52, 0]
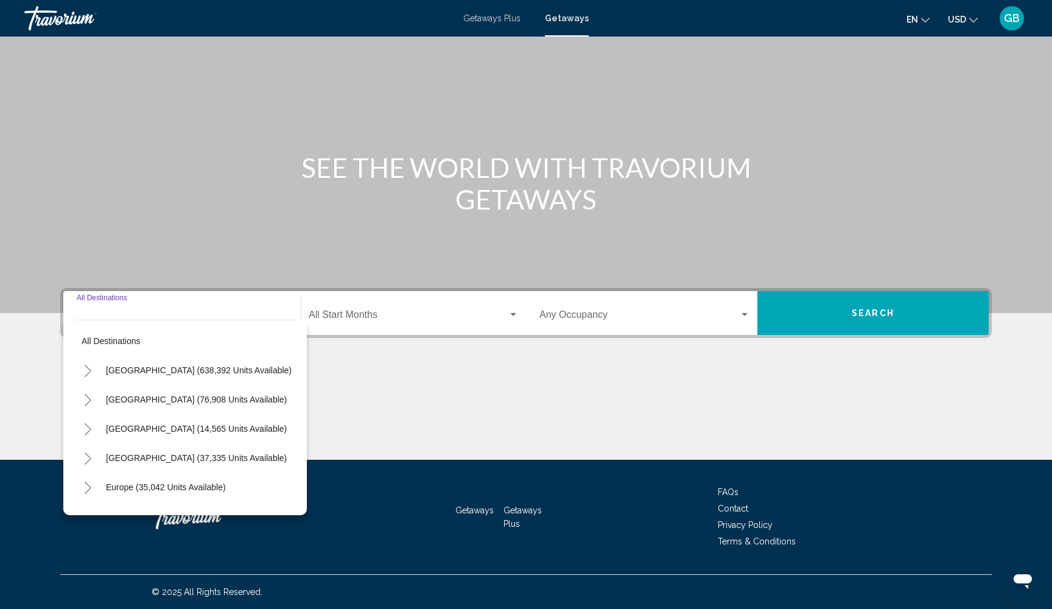
click at [86, 370] on icon "Toggle United States (638,392 units available)" at bounding box center [87, 371] width 9 height 12
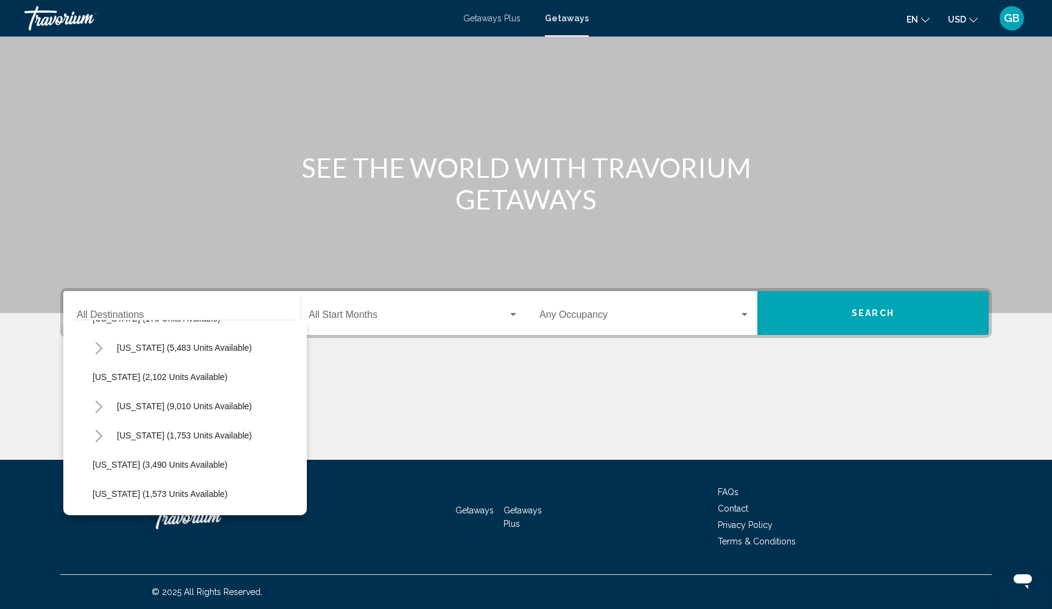
scroll to position [695, 2]
click at [99, 406] on icon "Toggle Nevada (9,010 units available)" at bounding box center [98, 407] width 9 height 12
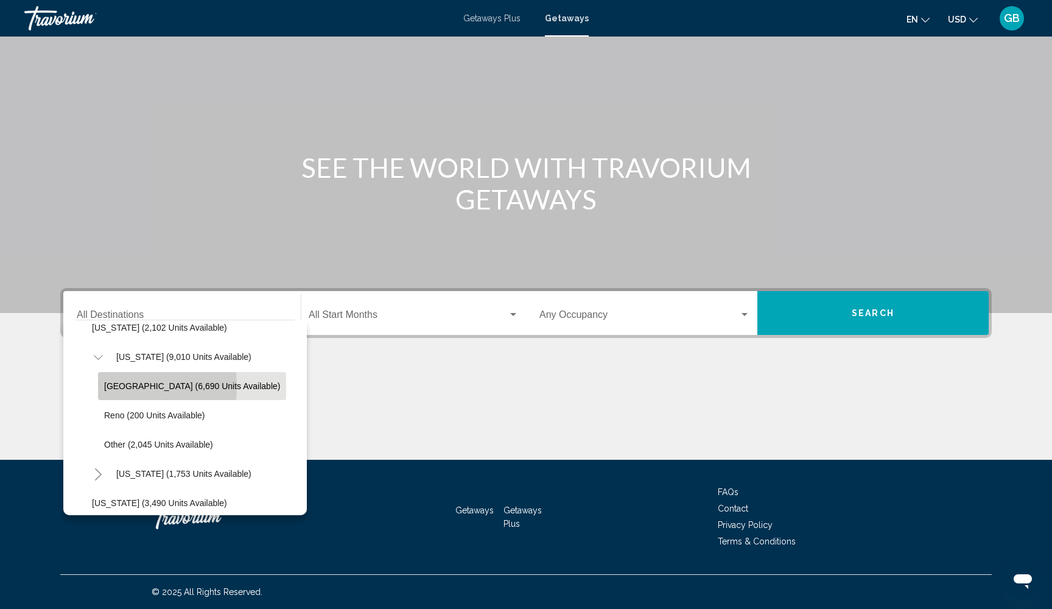
click at [111, 386] on span "[GEOGRAPHIC_DATA] (6,690 units available)" at bounding box center [192, 386] width 176 height 10
type input "**********"
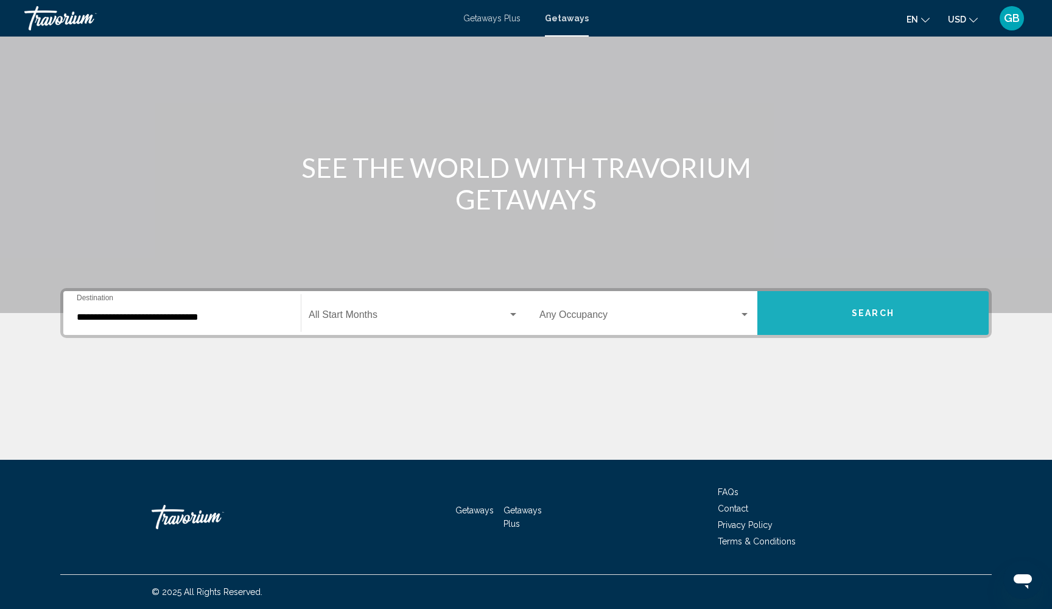
click at [837, 318] on button "Search" at bounding box center [872, 313] width 231 height 44
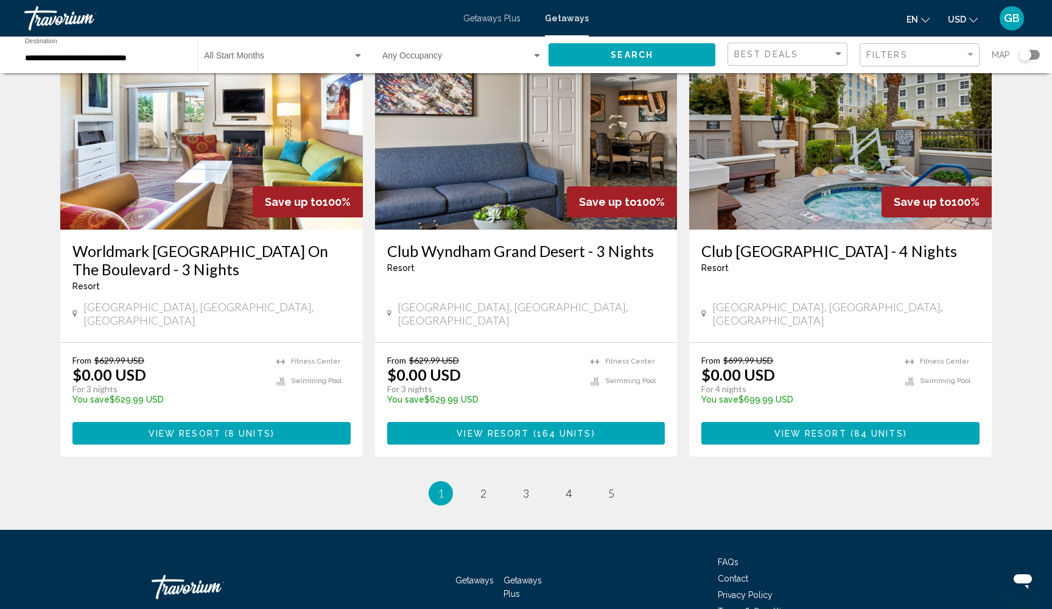
scroll to position [1432, 0]
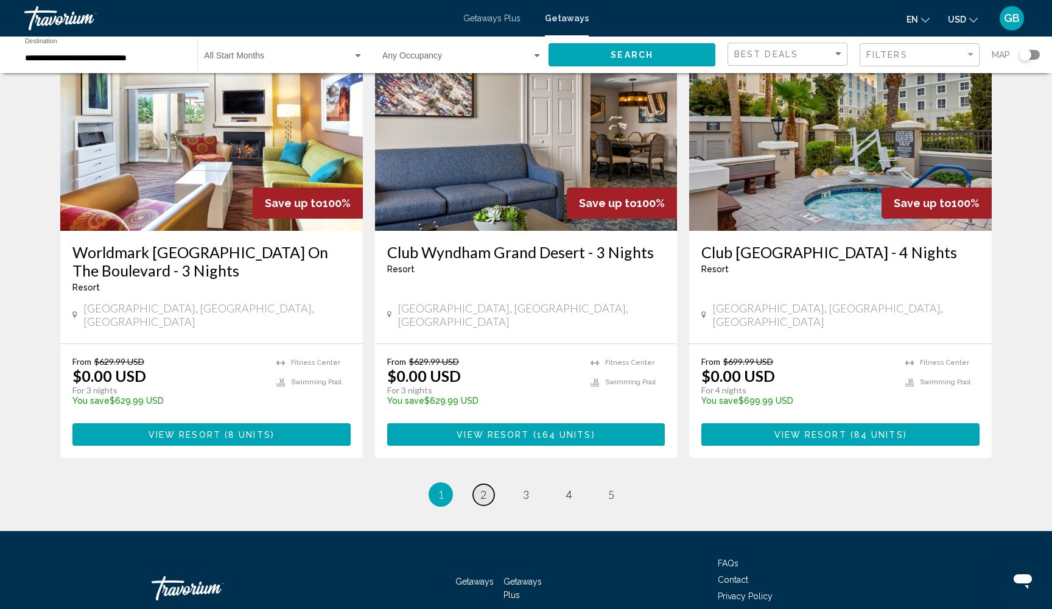
click at [483, 488] on span "2" at bounding box center [483, 494] width 6 height 13
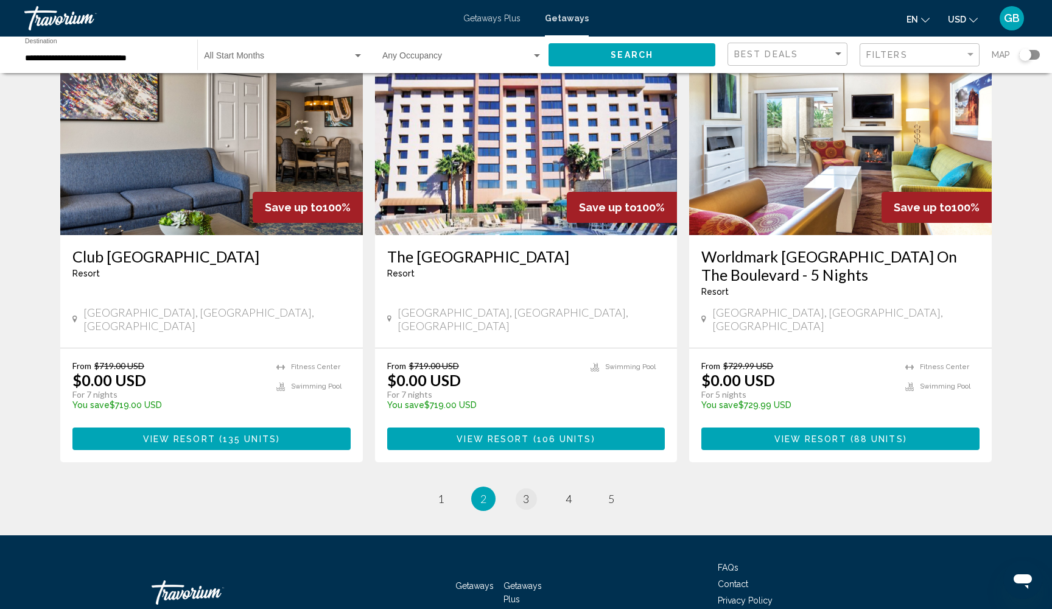
scroll to position [1431, 0]
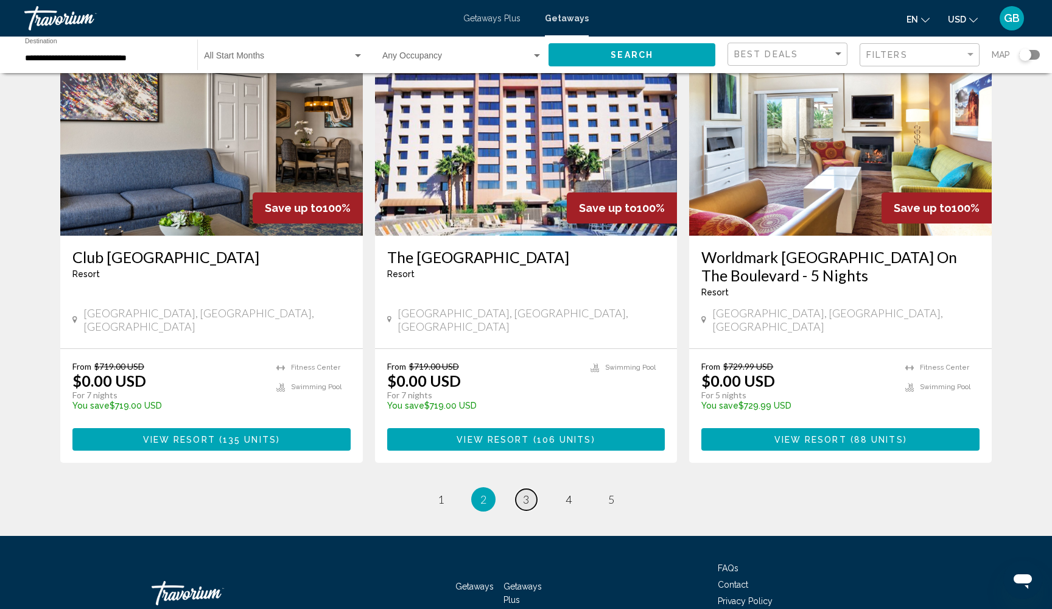
click at [525, 493] on span "3" at bounding box center [526, 499] width 6 height 13
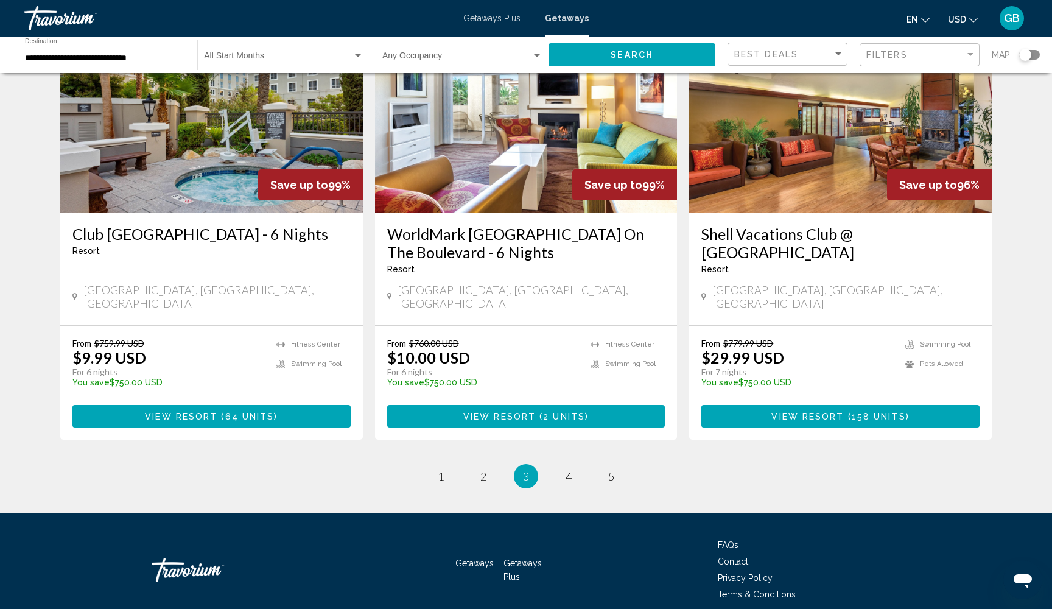
scroll to position [1432, 0]
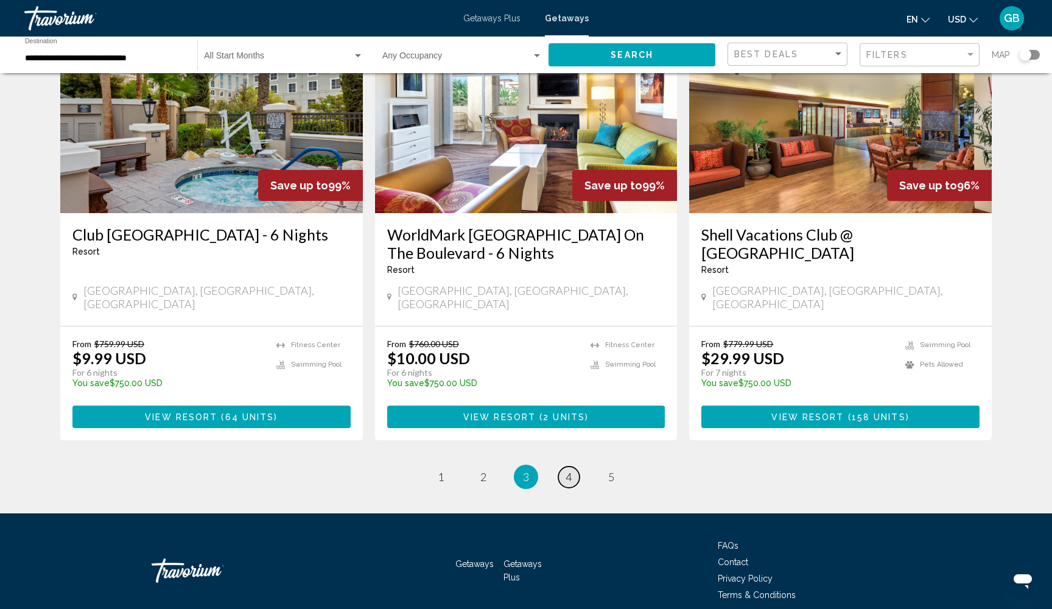
click at [568, 470] on span "4" at bounding box center [569, 476] width 6 height 13
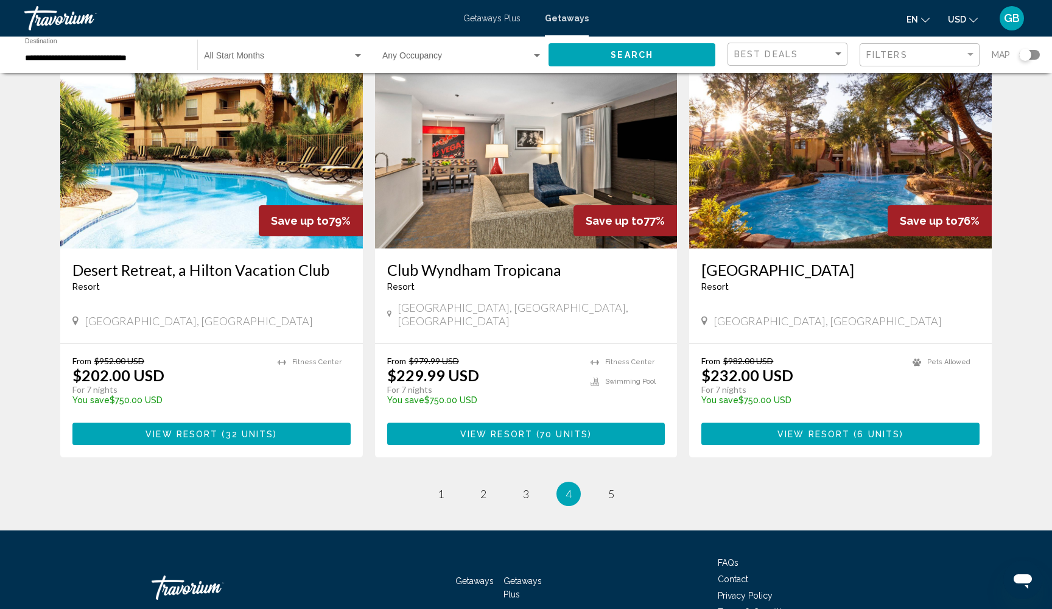
scroll to position [1395, 0]
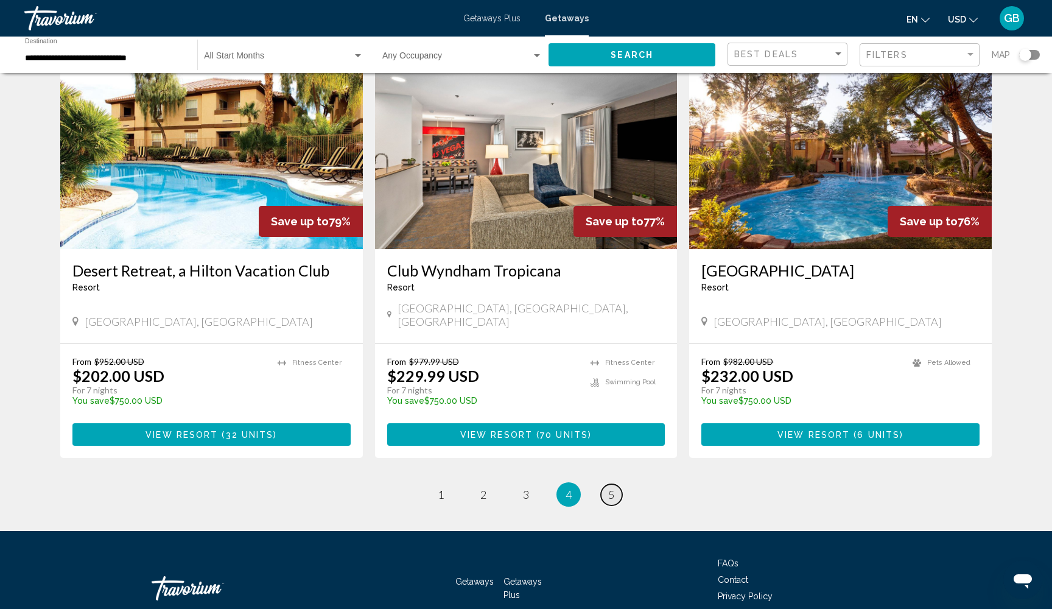
click at [621, 484] on link "page 5" at bounding box center [611, 494] width 21 height 21
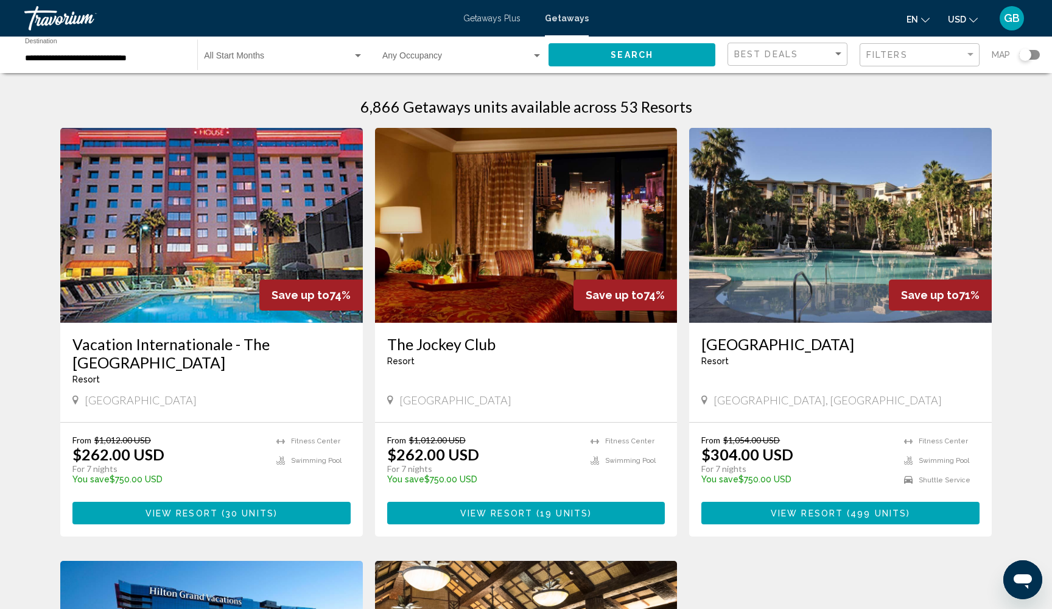
click at [100, 59] on input "**********" at bounding box center [105, 59] width 160 height 10
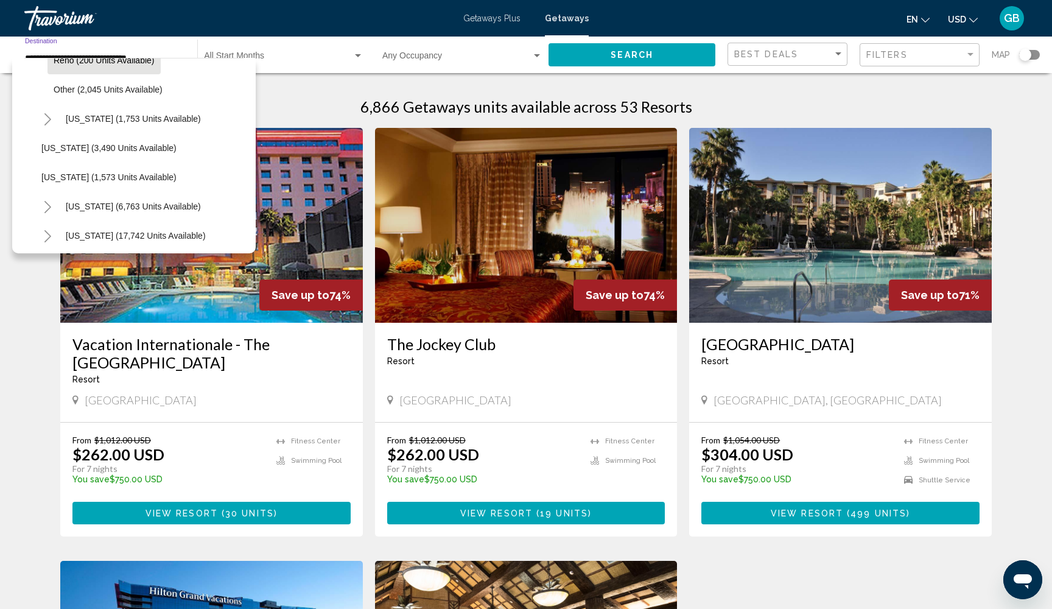
scroll to position [838, 1]
click at [50, 203] on icon "Toggle New York (6,763 units available)" at bounding box center [47, 206] width 9 height 12
click at [131, 210] on button "[US_STATE] (6,763 units available)" at bounding box center [133, 205] width 147 height 28
type input "**********"
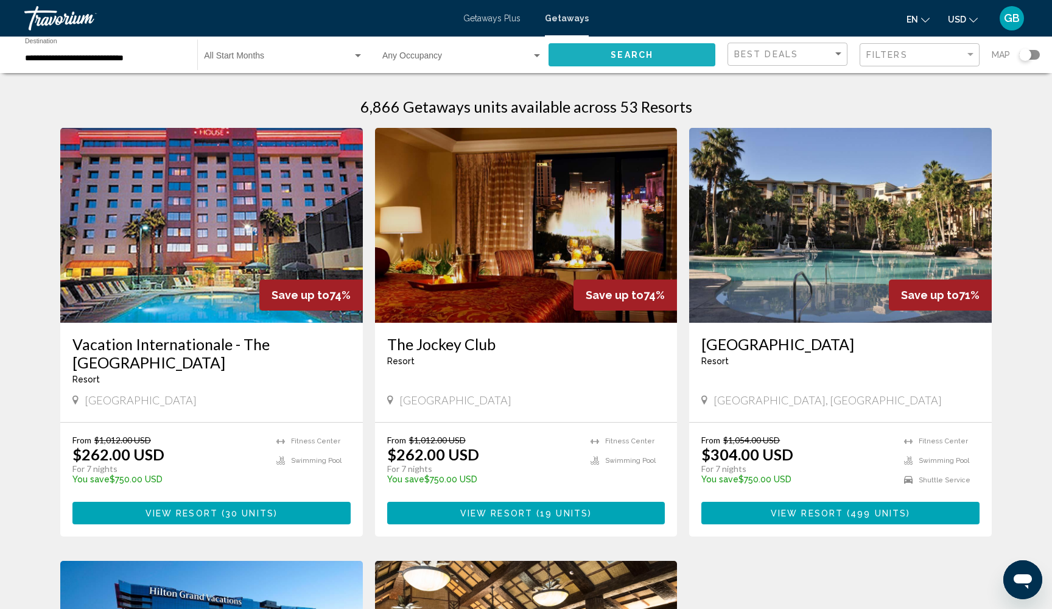
click at [600, 52] on button "Search" at bounding box center [632, 54] width 167 height 23
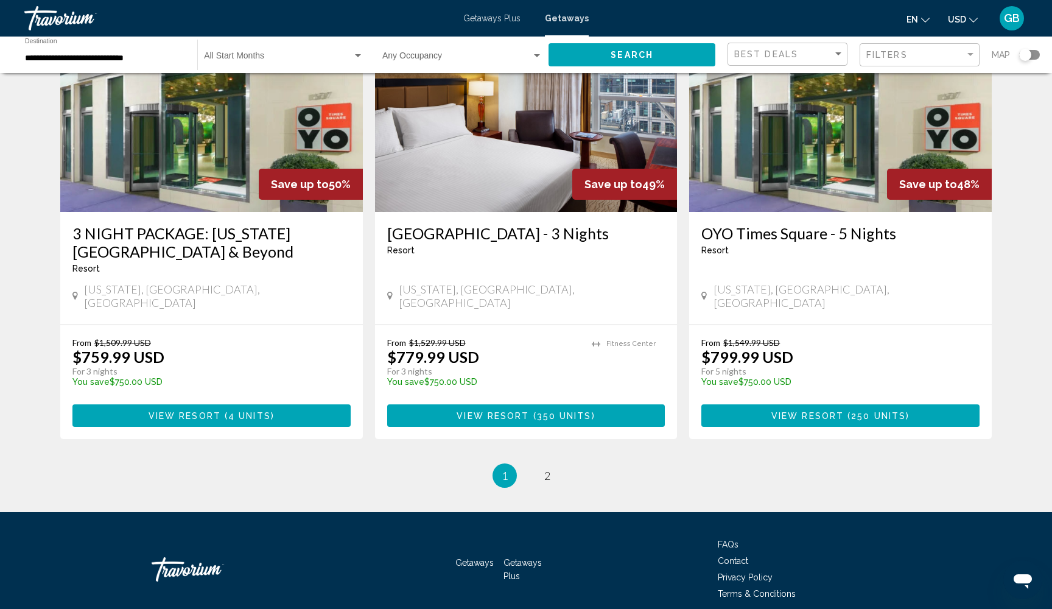
scroll to position [1431, 0]
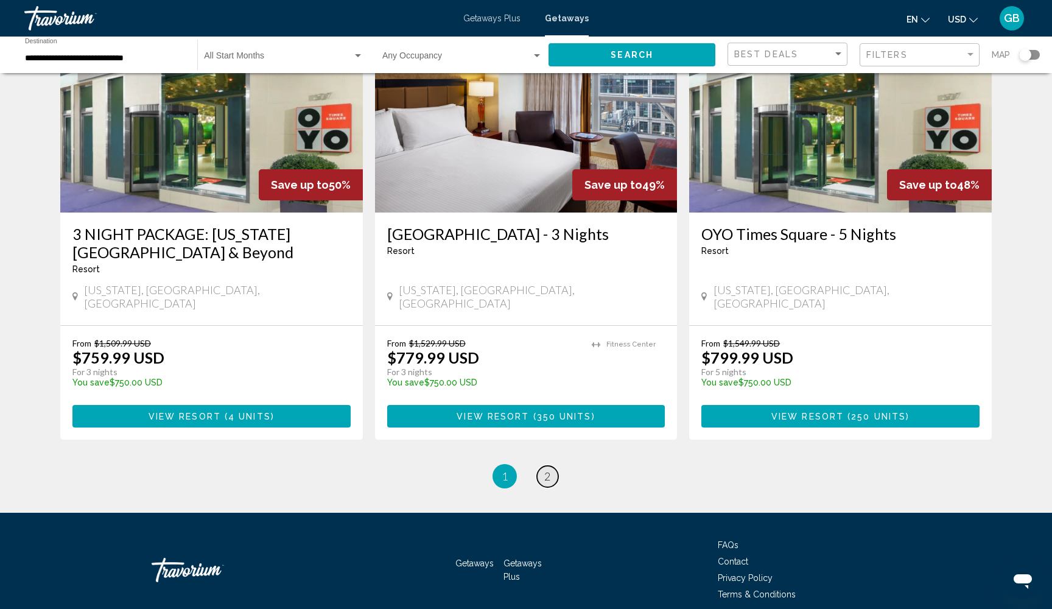
click at [547, 469] on span "2" at bounding box center [547, 475] width 6 height 13
